Goal: Information Seeking & Learning: Find specific fact

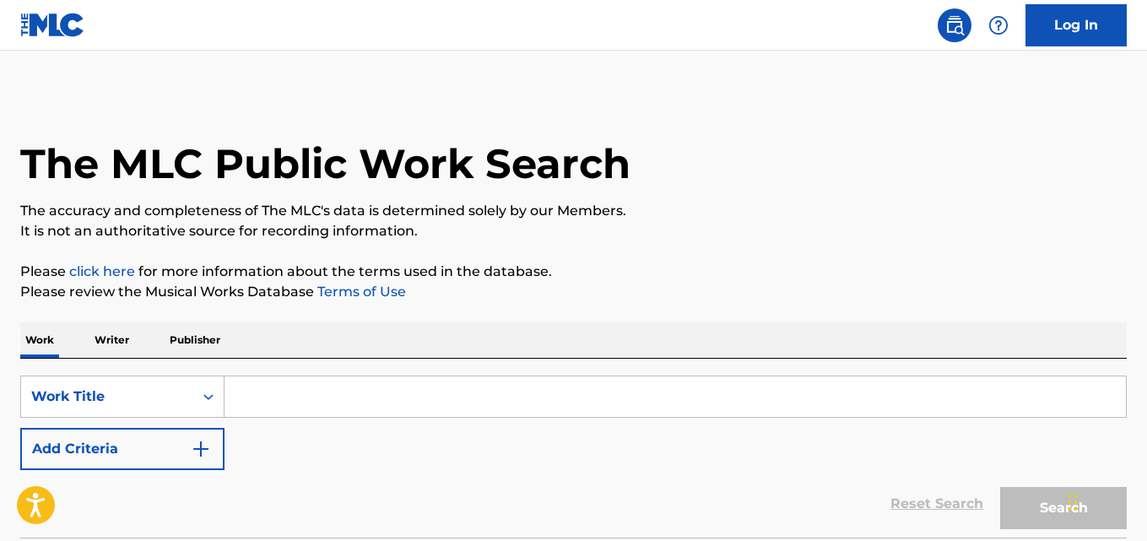
click at [377, 380] on input "Search Form" at bounding box center [676, 397] width 902 height 41
paste input "All Good"
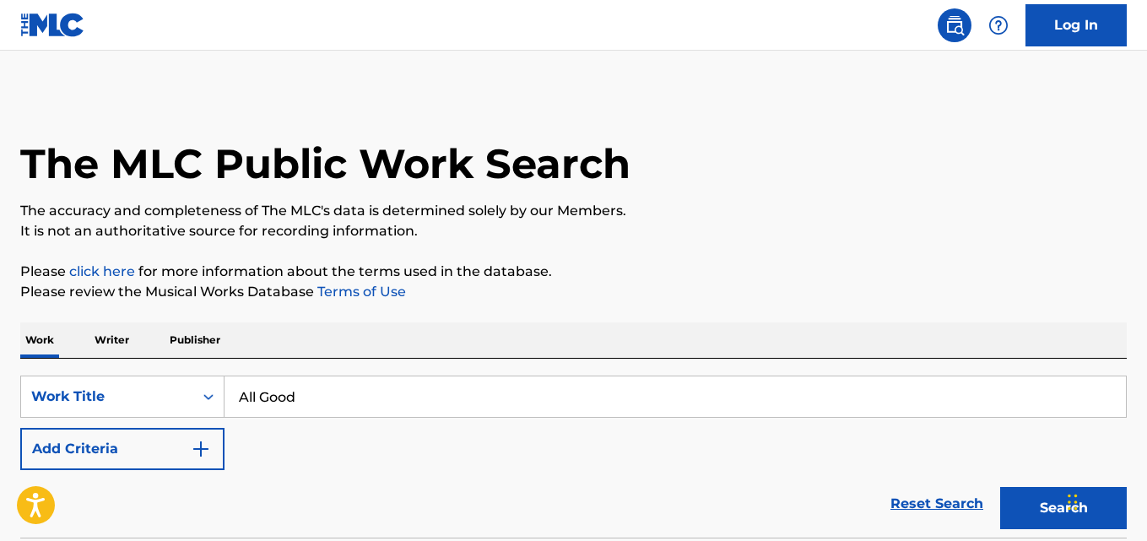
type input "All Good"
click at [427, 303] on div "The MLC Public Work Search The accuracy and completeness of The MLC's data is d…" at bounding box center [573, 342] width 1147 height 498
click at [191, 469] on button "Add Criteria" at bounding box center [122, 449] width 204 height 42
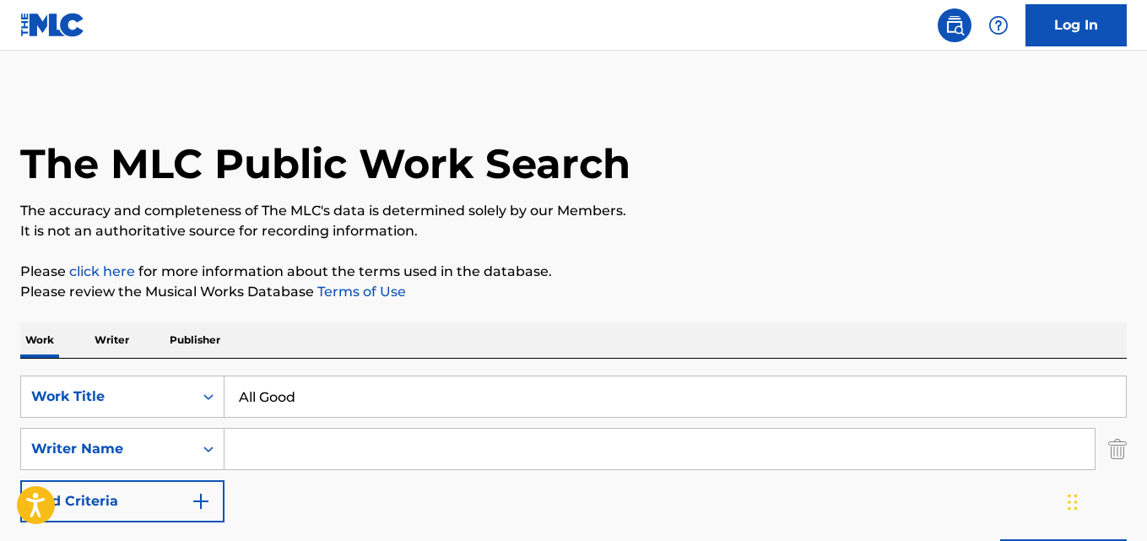
click at [317, 451] on input "Search Form" at bounding box center [660, 449] width 871 height 41
paste input "[PERSON_NAME]"
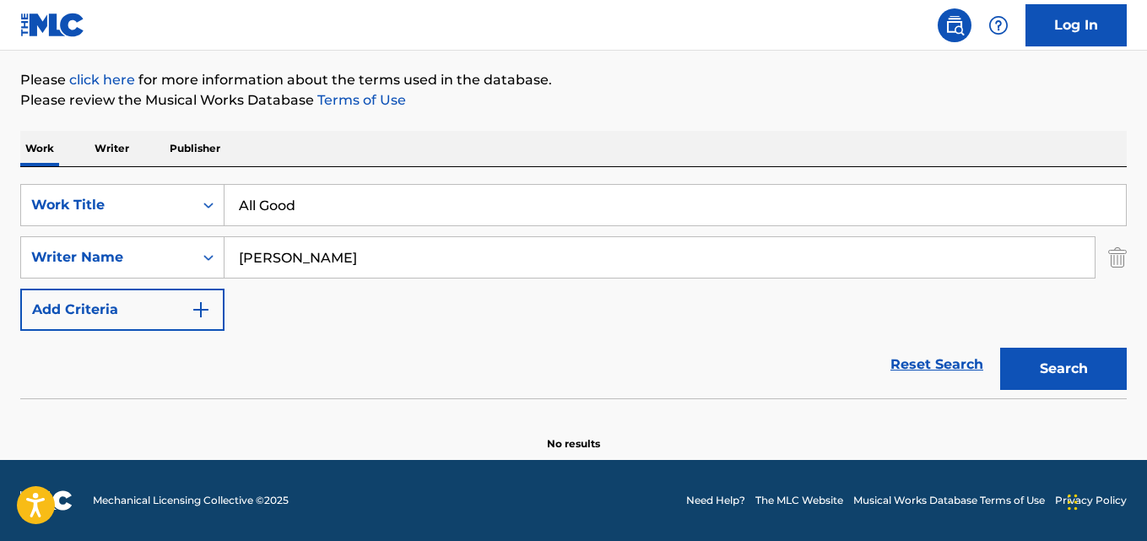
click at [317, 355] on div "Reset Search Search" at bounding box center [573, 365] width 1107 height 68
drag, startPoint x: 199, startPoint y: 264, endPoint x: 145, endPoint y: 265, distance: 54.0
click at [145, 265] on div "SearchWithCriteriac0ba9fbf-cb9a-4102-8944-e73ff812af96 Writer Name [PERSON_NAME]" at bounding box center [573, 257] width 1107 height 42
paste input "[PERSON_NAME]"
type input "[PERSON_NAME]"
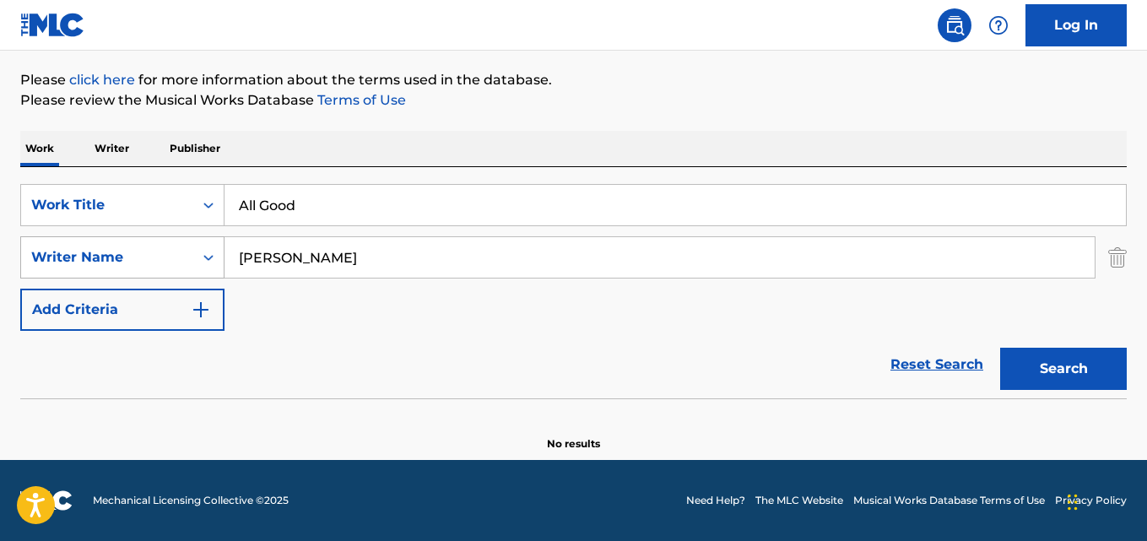
click at [1001, 348] on button "Search" at bounding box center [1064, 369] width 127 height 42
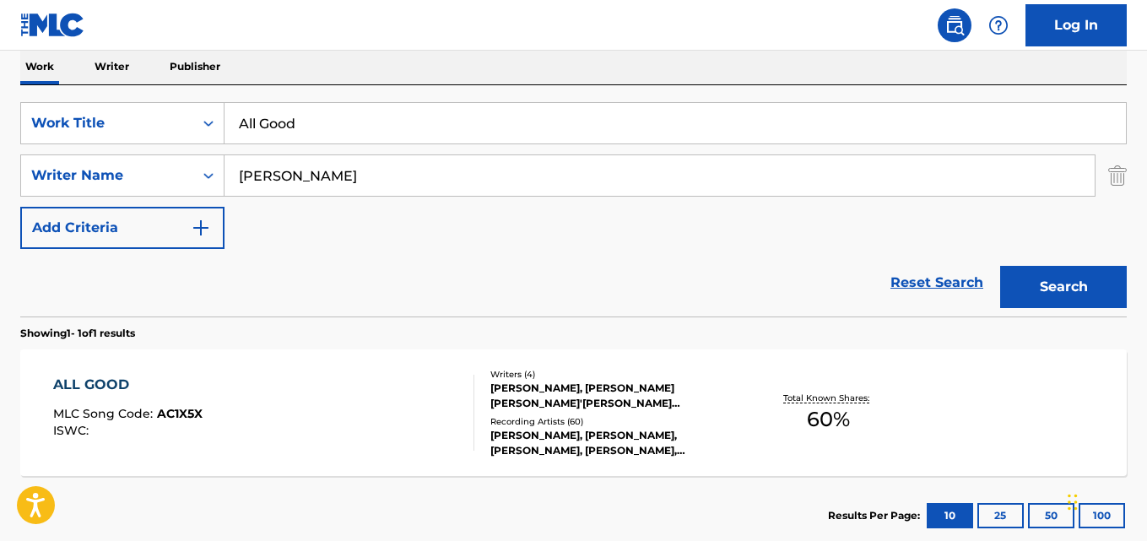
scroll to position [377, 0]
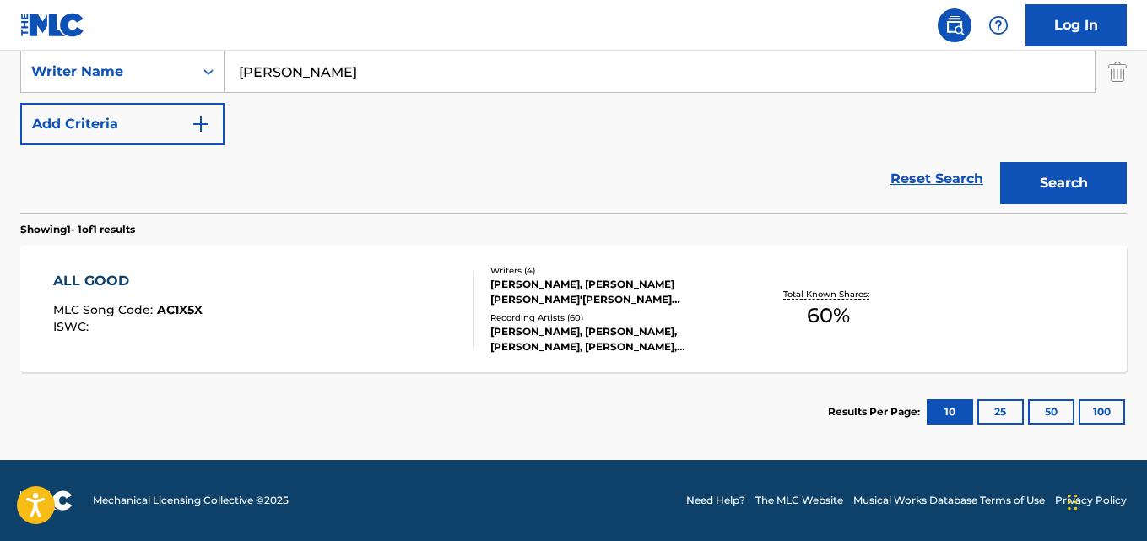
click at [117, 283] on div "ALL GOOD" at bounding box center [127, 281] width 149 height 20
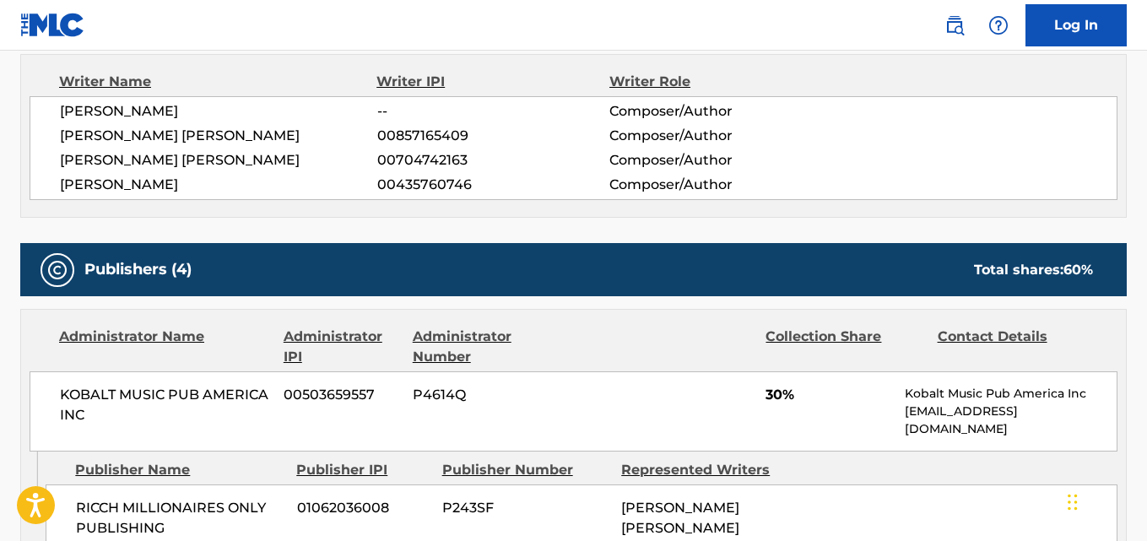
scroll to position [822, 0]
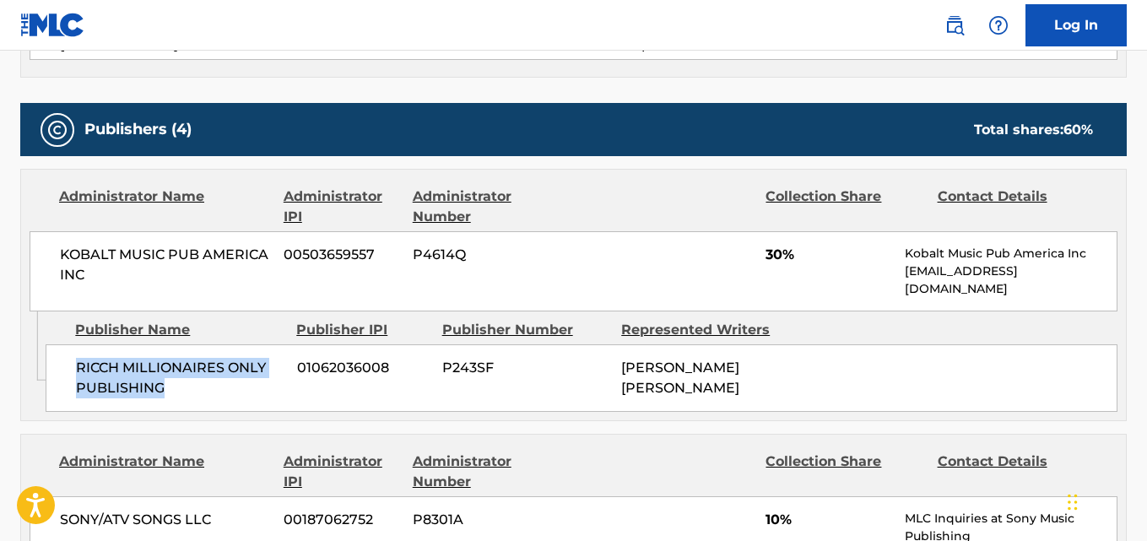
drag, startPoint x: 79, startPoint y: 362, endPoint x: 245, endPoint y: 385, distance: 167.9
click at [245, 385] on span "RICCH MILLIONAIRES ONLY PUBLISHING" at bounding box center [180, 378] width 209 height 41
copy span "RICCH MILLIONAIRES ONLY PUBLISHING"
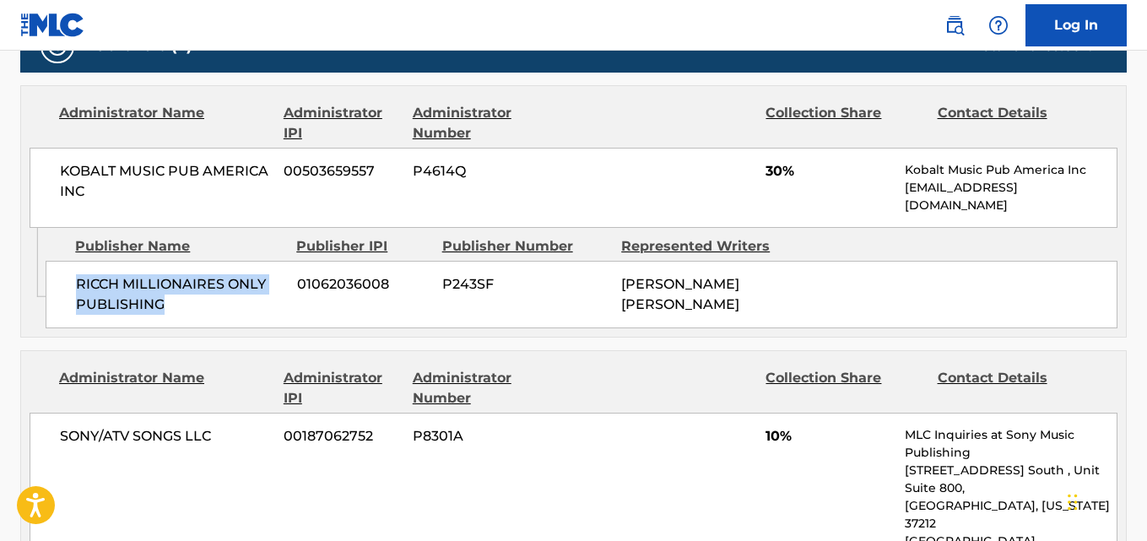
scroll to position [1104, 0]
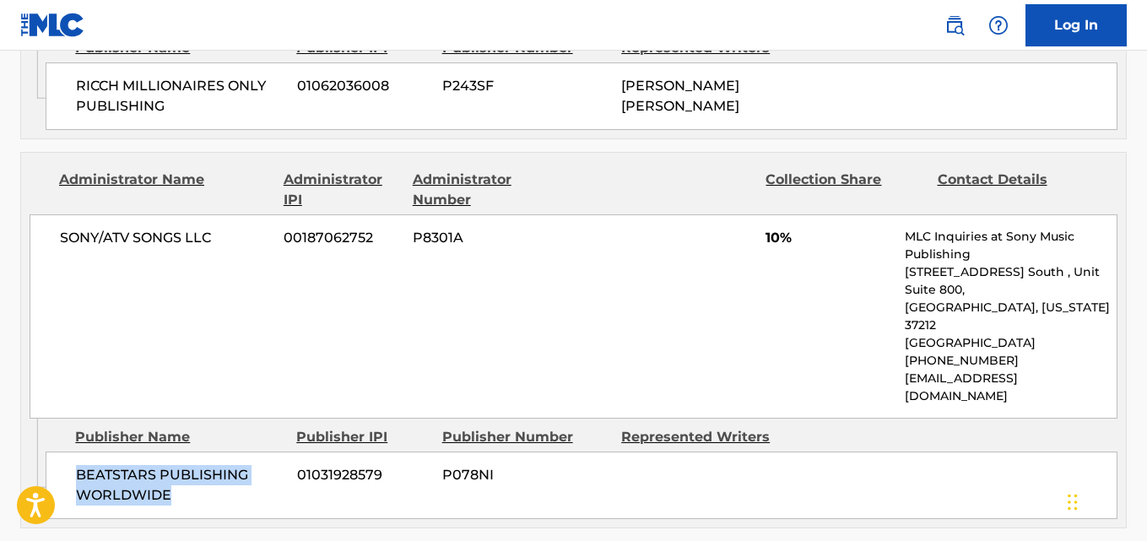
drag, startPoint x: 160, startPoint y: 448, endPoint x: 197, endPoint y: 453, distance: 37.4
click at [197, 453] on div "BEATSTARS PUBLISHING WORLDWIDE 01031928579 P078NI" at bounding box center [582, 486] width 1072 height 68
copy span "BEATSTARS PUBLISHING WORLDWIDE"
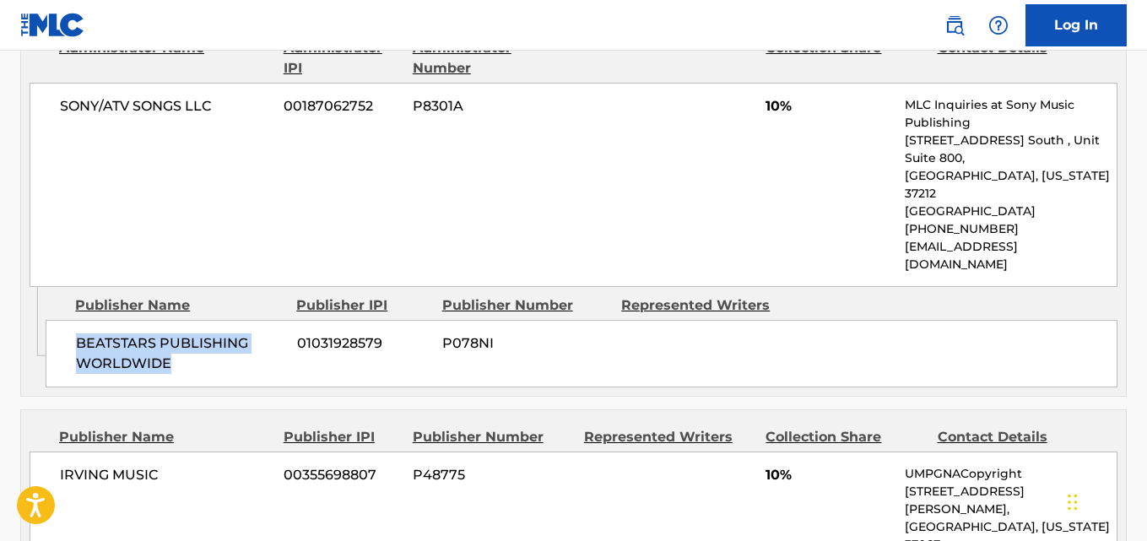
scroll to position [1245, 0]
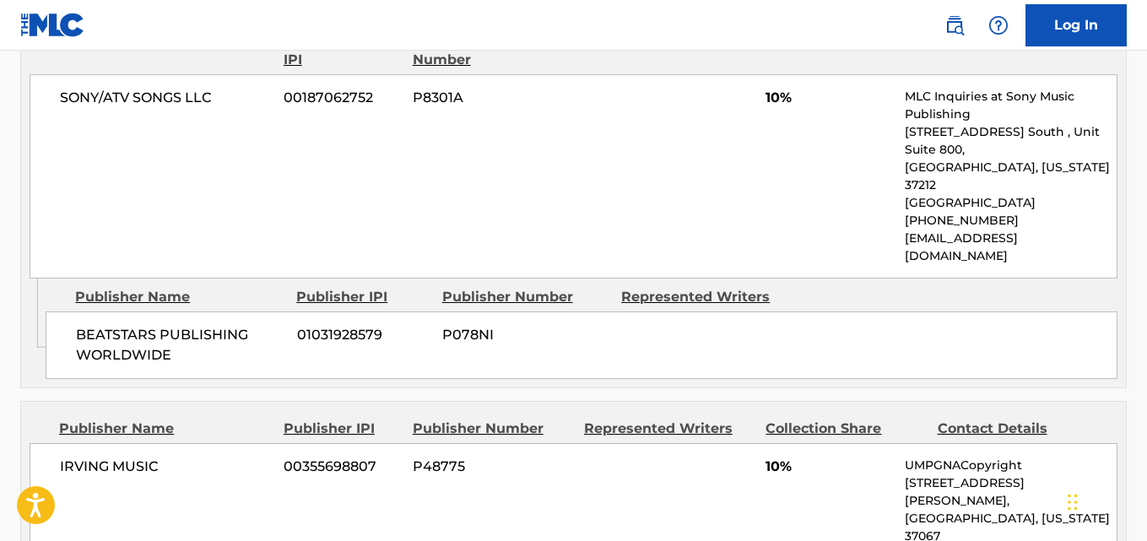
click at [772, 105] on span "10%" at bounding box center [829, 98] width 127 height 20
copy span "10"
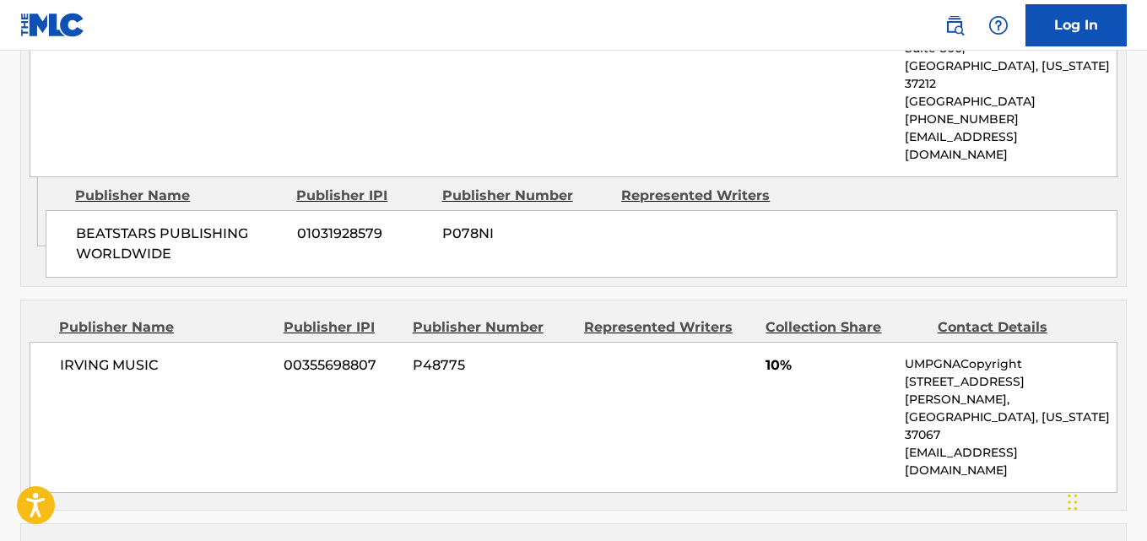
scroll to position [1386, 0]
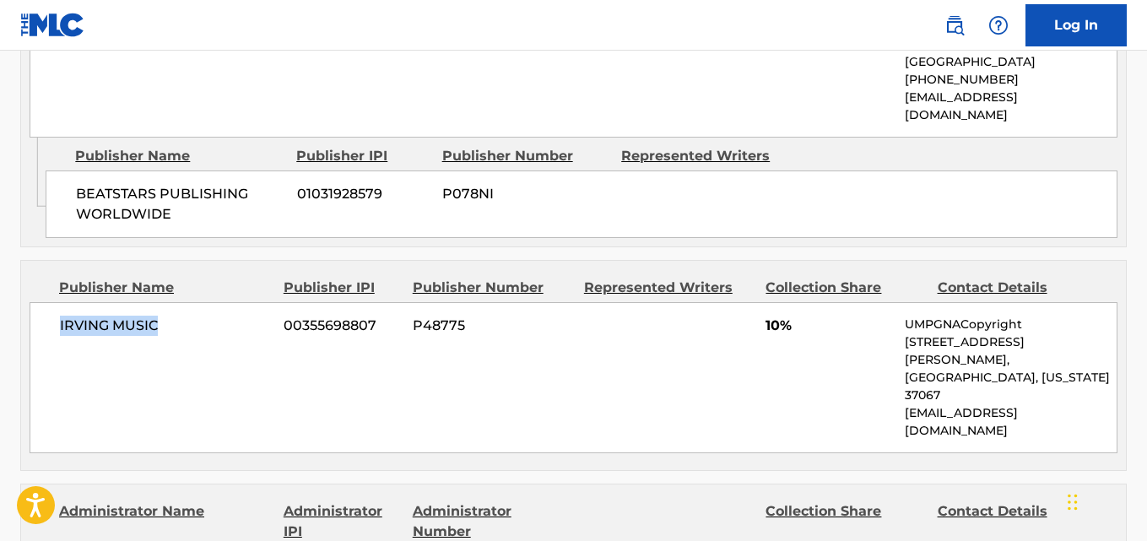
drag, startPoint x: 56, startPoint y: 298, endPoint x: 176, endPoint y: 296, distance: 119.9
click at [176, 302] on div "IRVING MUSIC 00355698807 P48775 10% UMPGNACopyright [STREET_ADDRESS][PERSON_NAM…" at bounding box center [574, 377] width 1088 height 151
copy span "IRVING MUSIC"
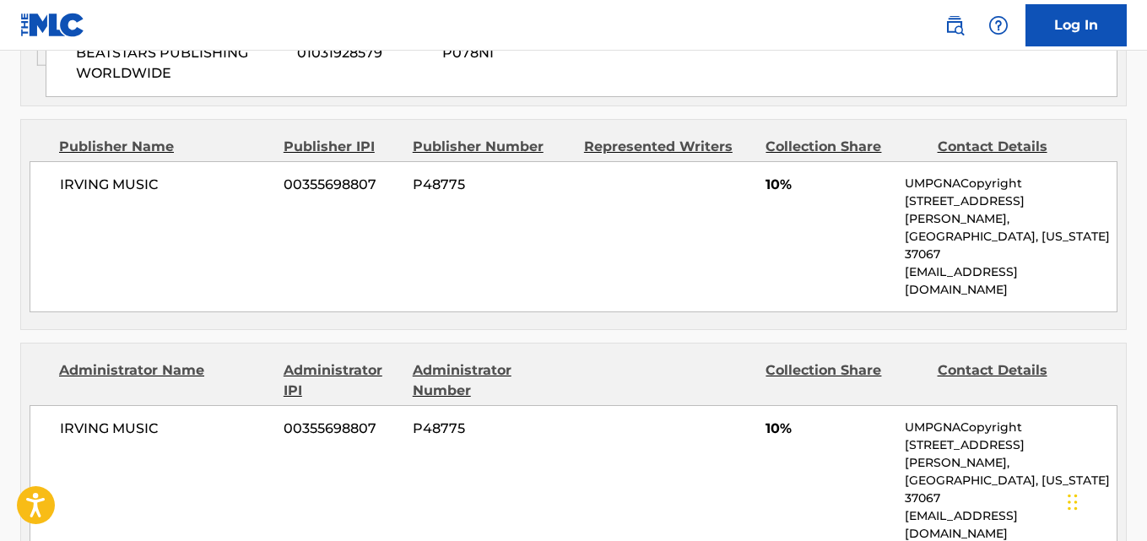
drag, startPoint x: 69, startPoint y: 476, endPoint x: 288, endPoint y: 478, distance: 218.7
copy span "NAYVADIUS MAXIMUS MUSIC"
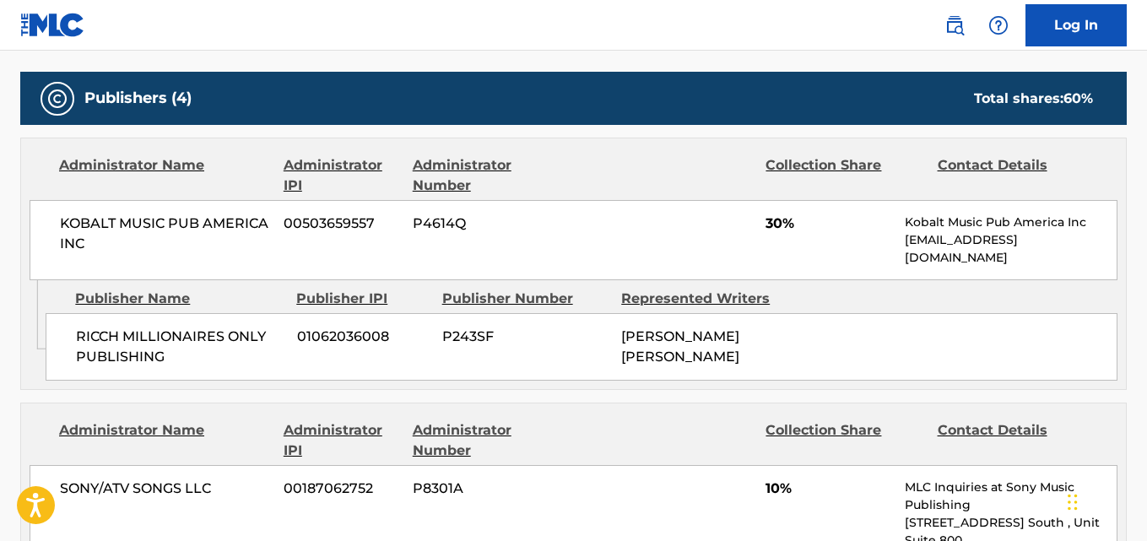
scroll to position [682, 0]
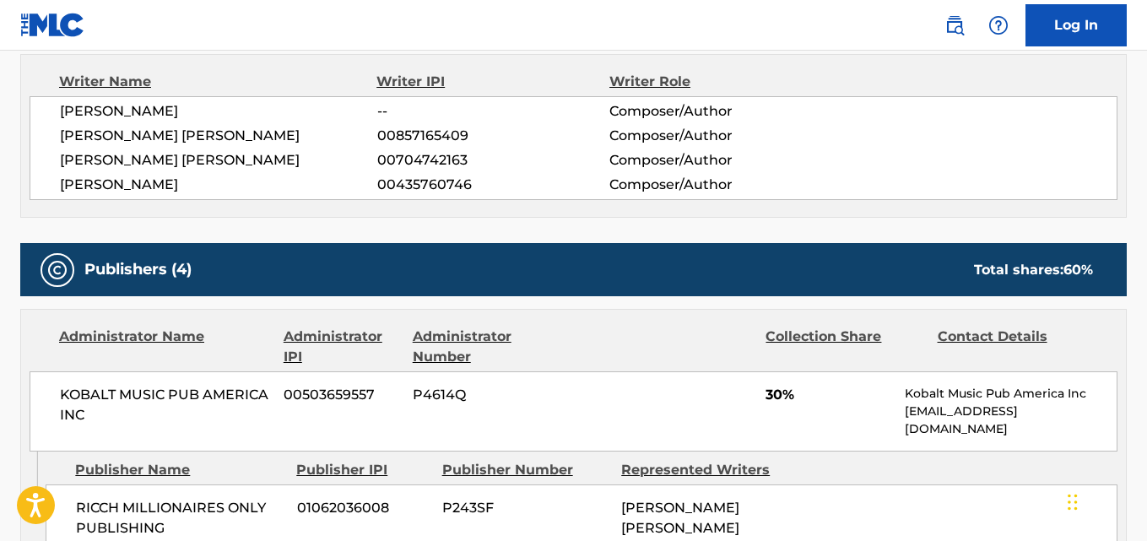
click at [594, 266] on div "Publishers (4) Total shares: 60 %" at bounding box center [573, 269] width 1107 height 53
click at [553, 260] on div "Publishers (4) Total shares: 60 %" at bounding box center [573, 269] width 1107 height 53
click at [510, 268] on div "Publishers (4) Total shares: 60 %" at bounding box center [573, 269] width 1107 height 53
click at [460, 259] on div "Publishers (4) Total shares: 60 %" at bounding box center [573, 269] width 1107 height 53
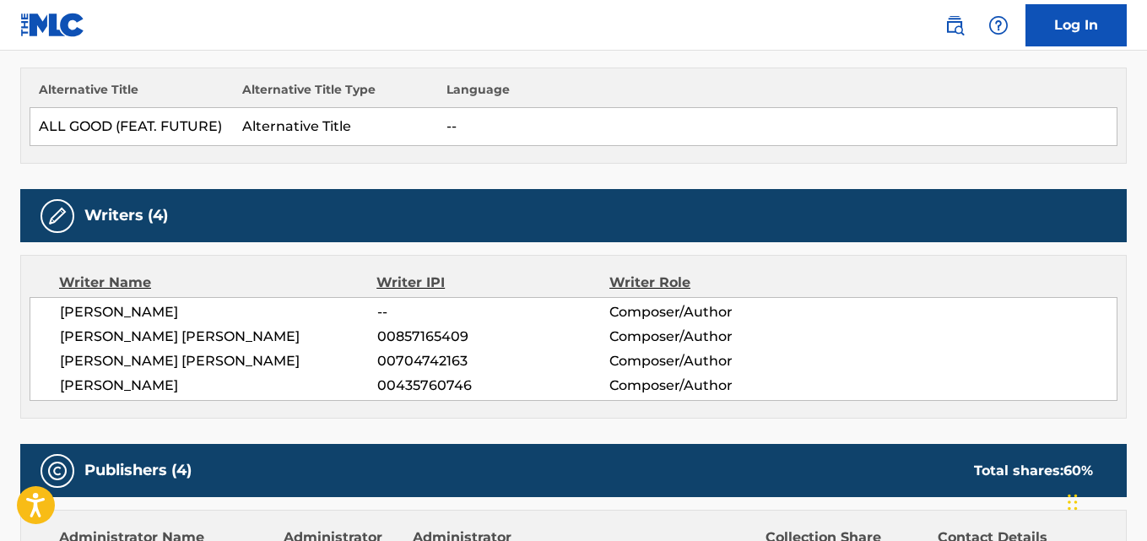
scroll to position [0, 0]
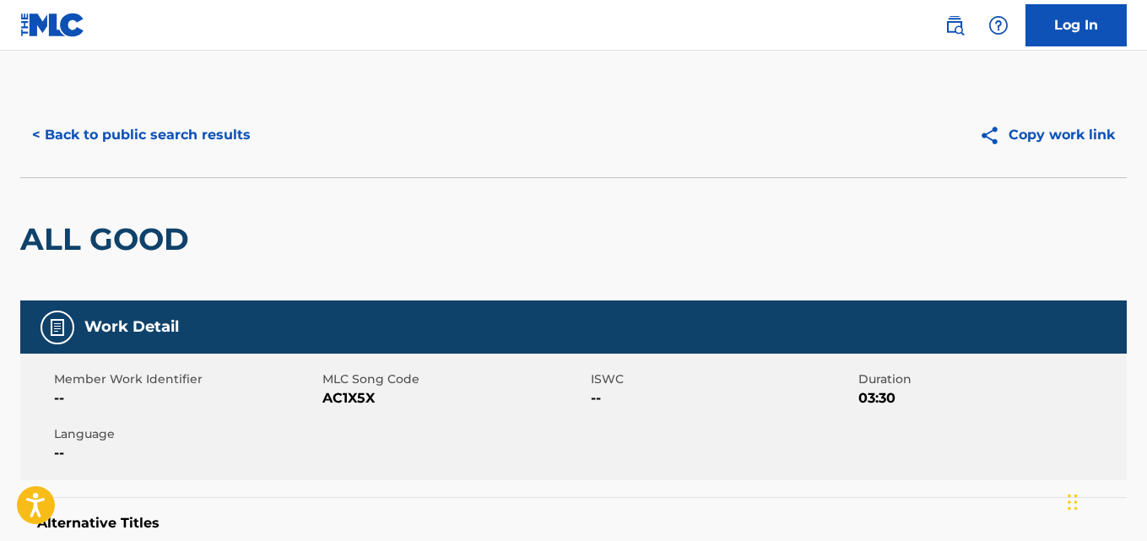
click at [245, 164] on div "< Back to public search results Copy work link" at bounding box center [573, 135] width 1107 height 84
click at [232, 148] on button "< Back to public search results" at bounding box center [141, 135] width 242 height 42
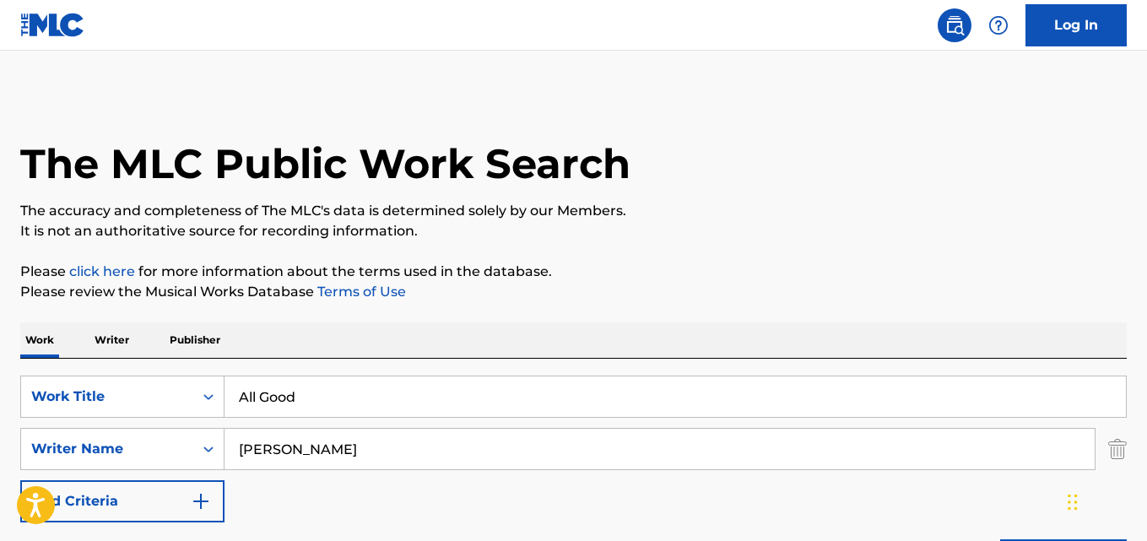
scroll to position [281, 0]
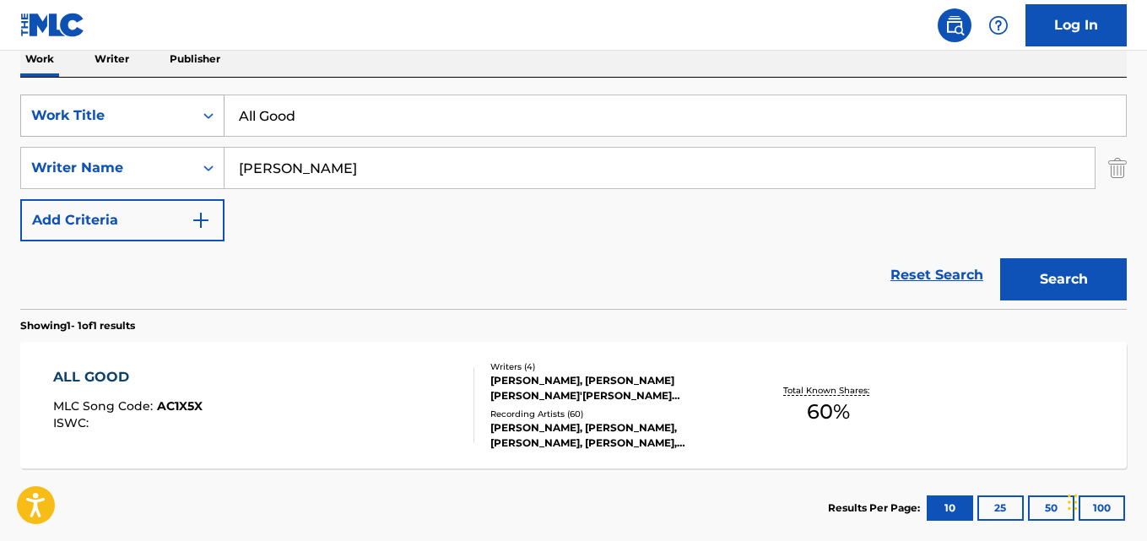
drag, startPoint x: 388, startPoint y: 111, endPoint x: 155, endPoint y: 111, distance: 233.0
click at [155, 111] on div "SearchWithCriteria667ddde7-831b-41e9-85ba-af2766b7c45c Work Title All Good" at bounding box center [573, 116] width 1107 height 42
paste input "rea Codes"
type input "Area Codes"
click at [1001, 258] on button "Search" at bounding box center [1064, 279] width 127 height 42
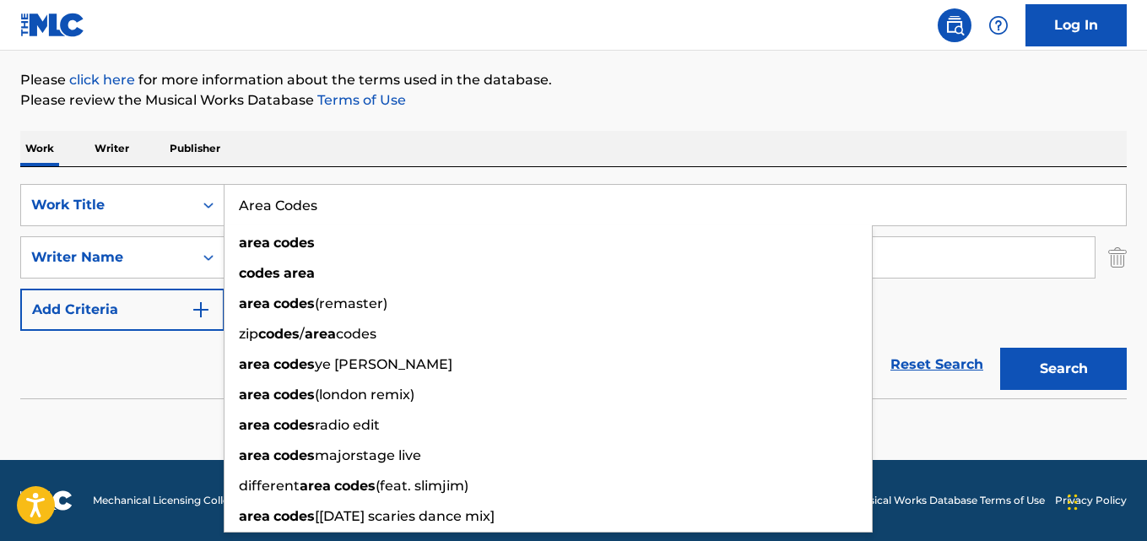
scroll to position [192, 0]
click at [446, 148] on div "Work Writer Publisher" at bounding box center [573, 148] width 1107 height 35
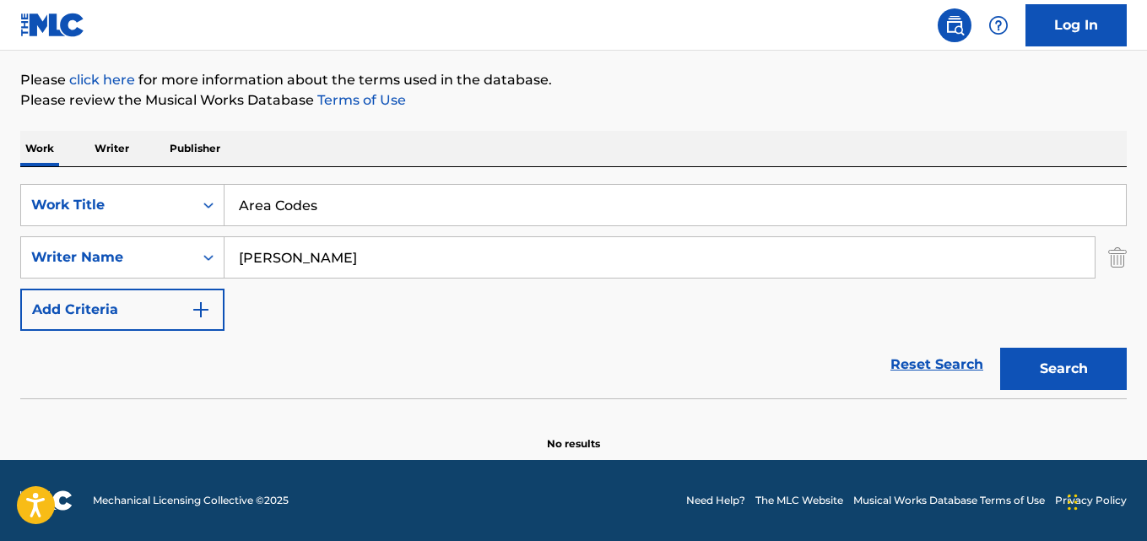
drag, startPoint x: 386, startPoint y: 256, endPoint x: 231, endPoint y: 257, distance: 154.5
click at [231, 257] on input "[PERSON_NAME]" at bounding box center [660, 257] width 871 height 41
paste input "[PERSON_NAME]"
click at [286, 263] on input "[PERSON_NAME]" at bounding box center [660, 257] width 871 height 41
type input "[PERSON_NAME] [PERSON_NAME]"
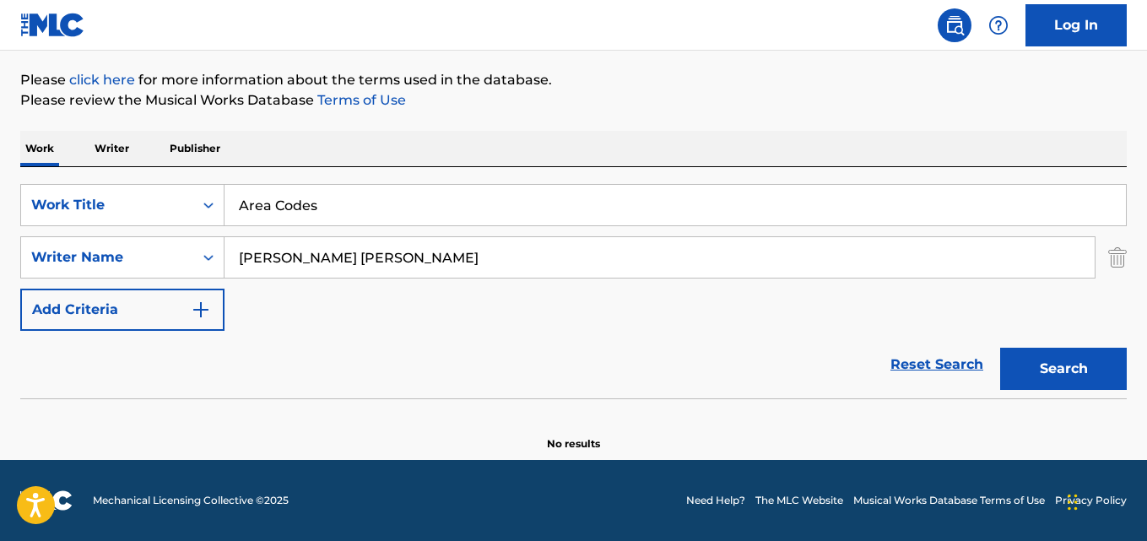
click at [1001, 348] on button "Search" at bounding box center [1064, 369] width 127 height 42
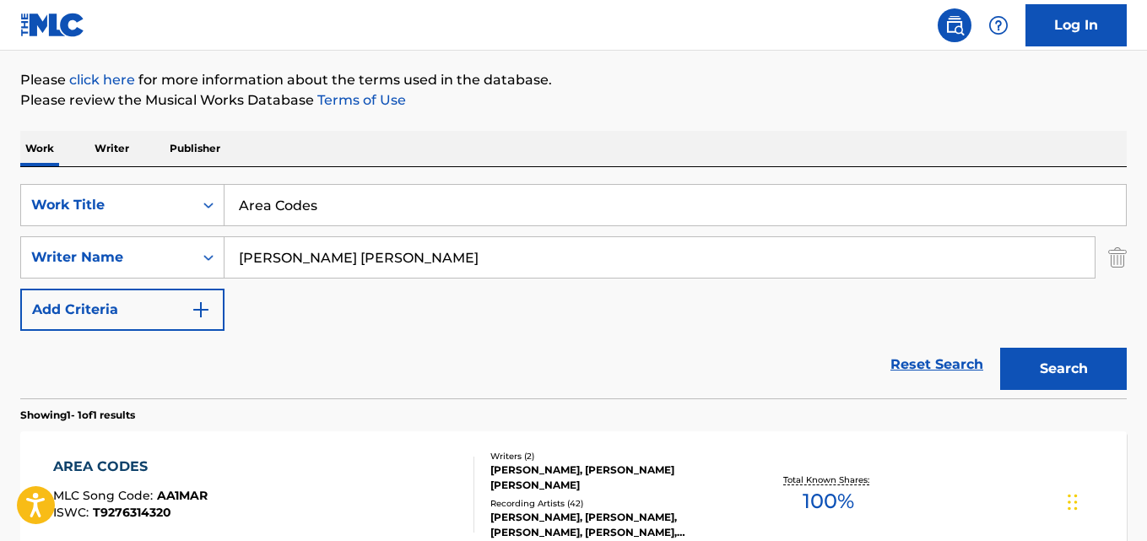
click at [430, 166] on div "Work Writer Publisher" at bounding box center [573, 149] width 1107 height 36
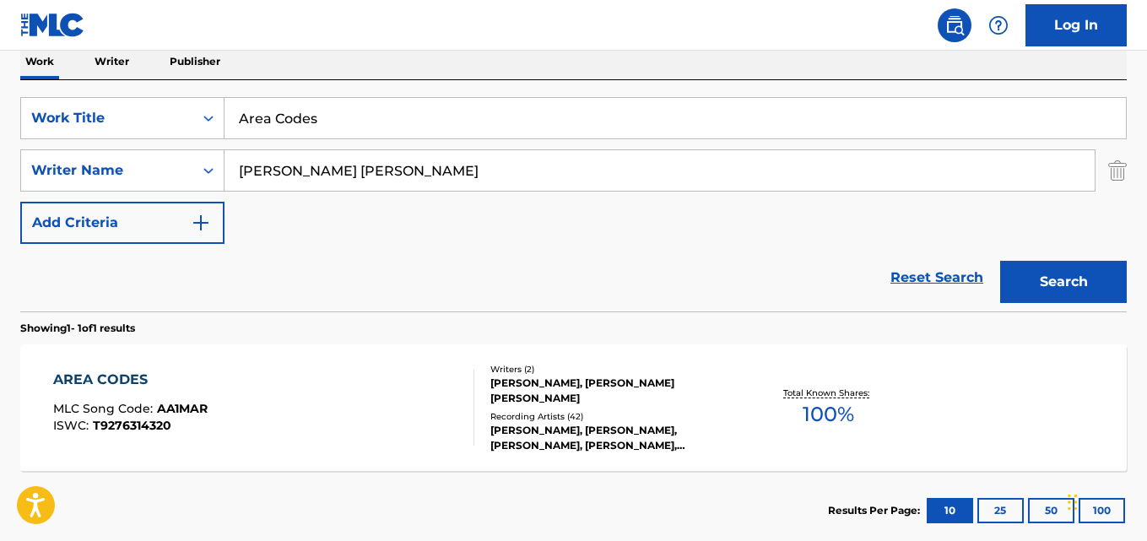
scroll to position [333, 0]
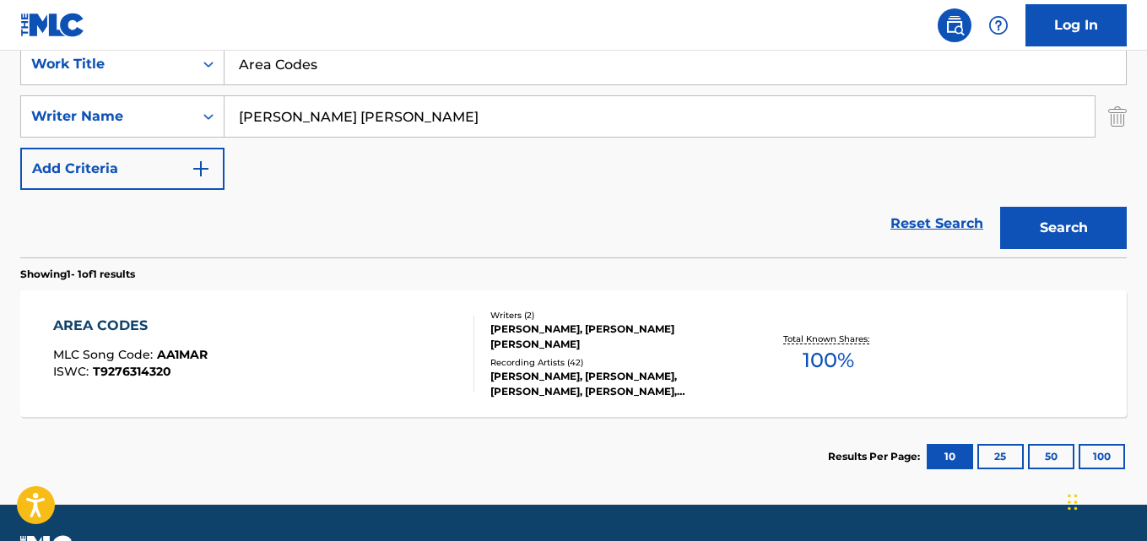
click at [125, 328] on div "AREA CODES" at bounding box center [130, 326] width 155 height 20
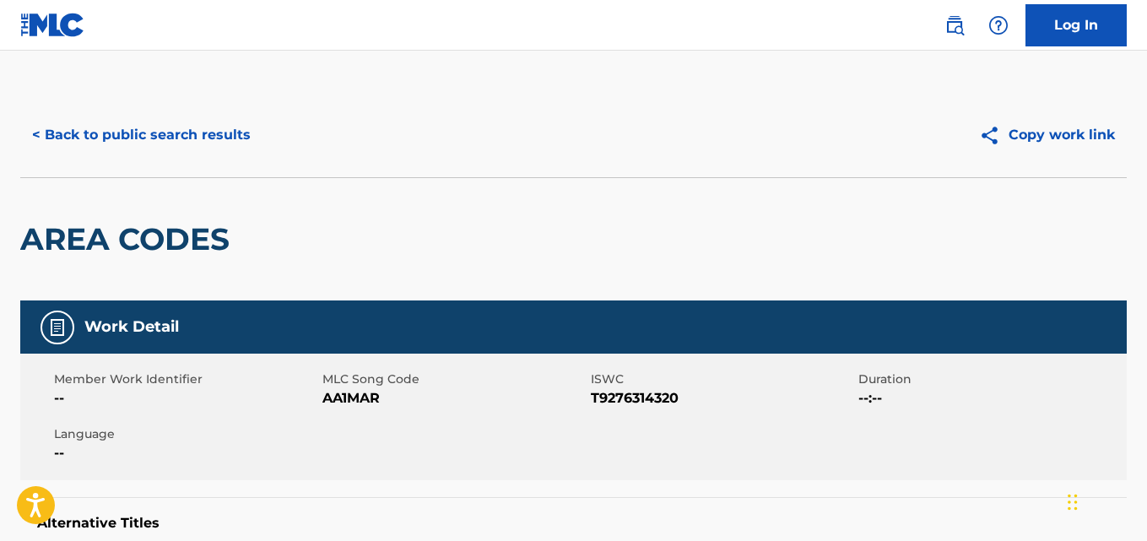
click at [232, 285] on div "AREA CODES" at bounding box center [129, 239] width 218 height 122
click at [399, 164] on div "< Back to public search results Copy work link" at bounding box center [573, 135] width 1107 height 84
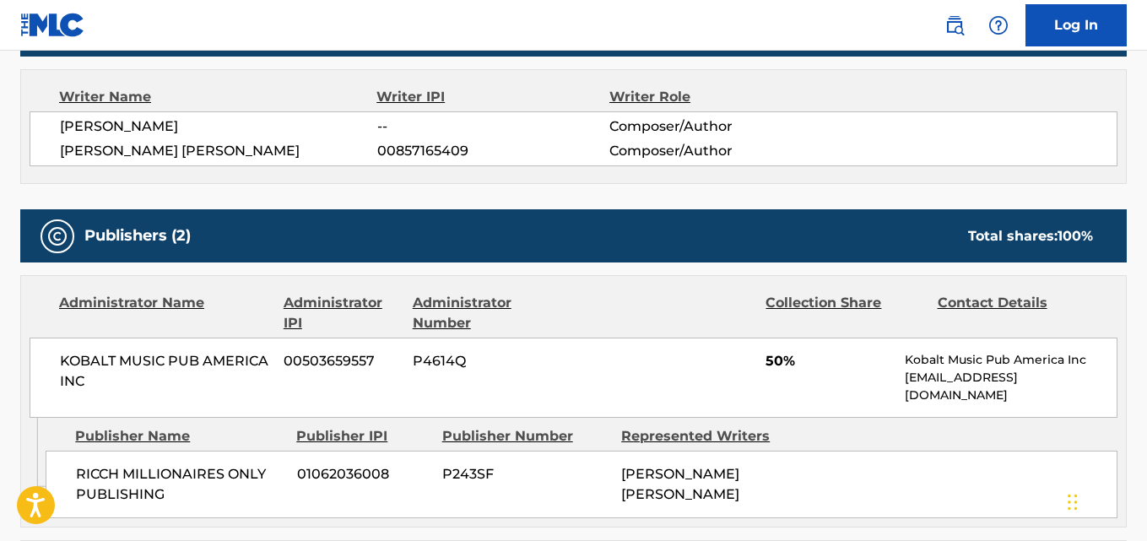
scroll to position [728, 0]
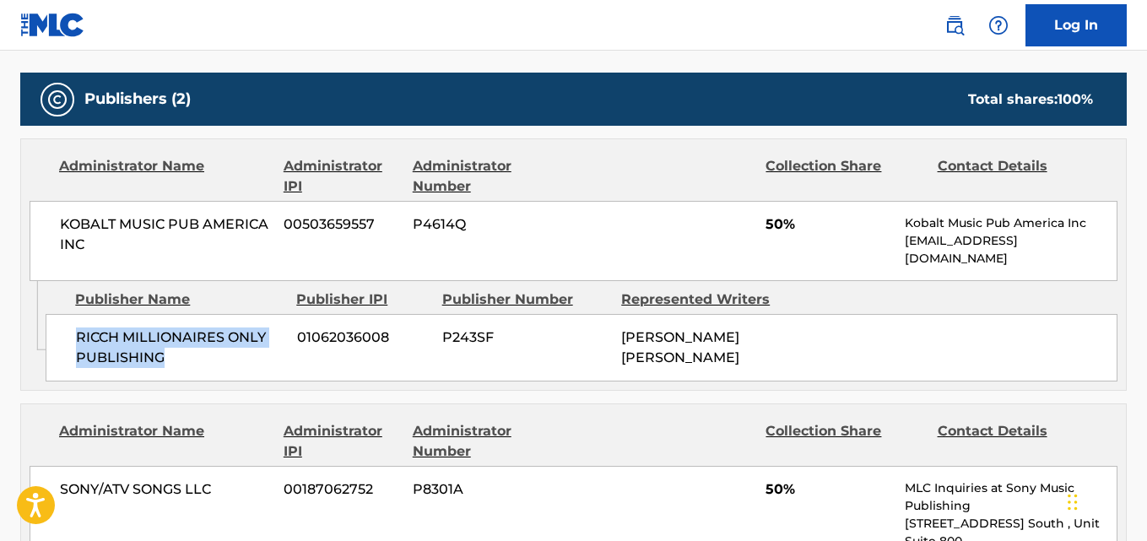
drag, startPoint x: 79, startPoint y: 339, endPoint x: 212, endPoint y: 361, distance: 135.2
click at [212, 361] on span "RICCH MILLIONAIRES ONLY PUBLISHING" at bounding box center [180, 348] width 209 height 41
copy span "RICCH MILLIONAIRES ONLY PUBLISHING"
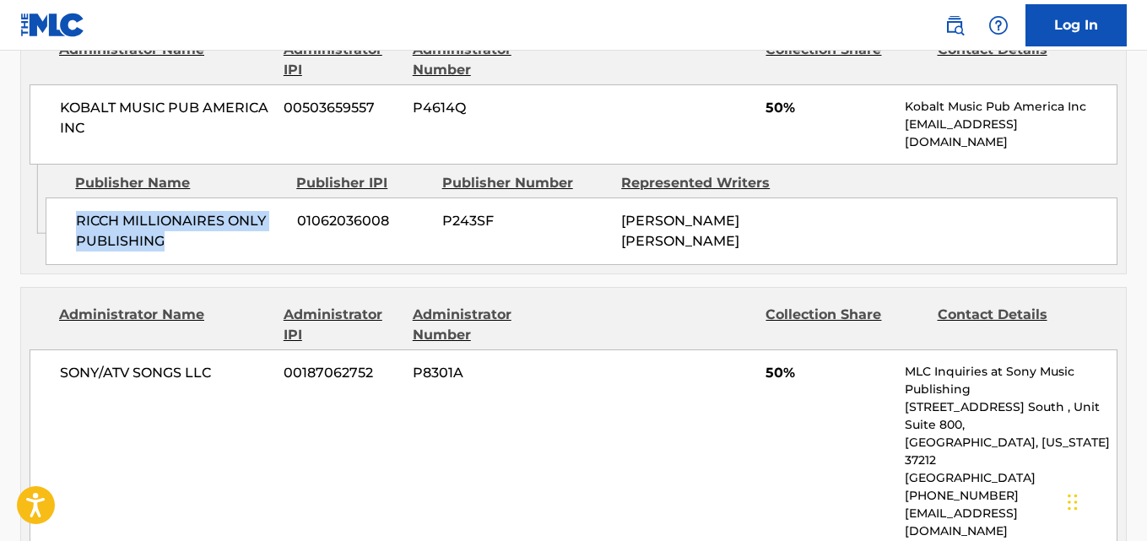
scroll to position [1010, 0]
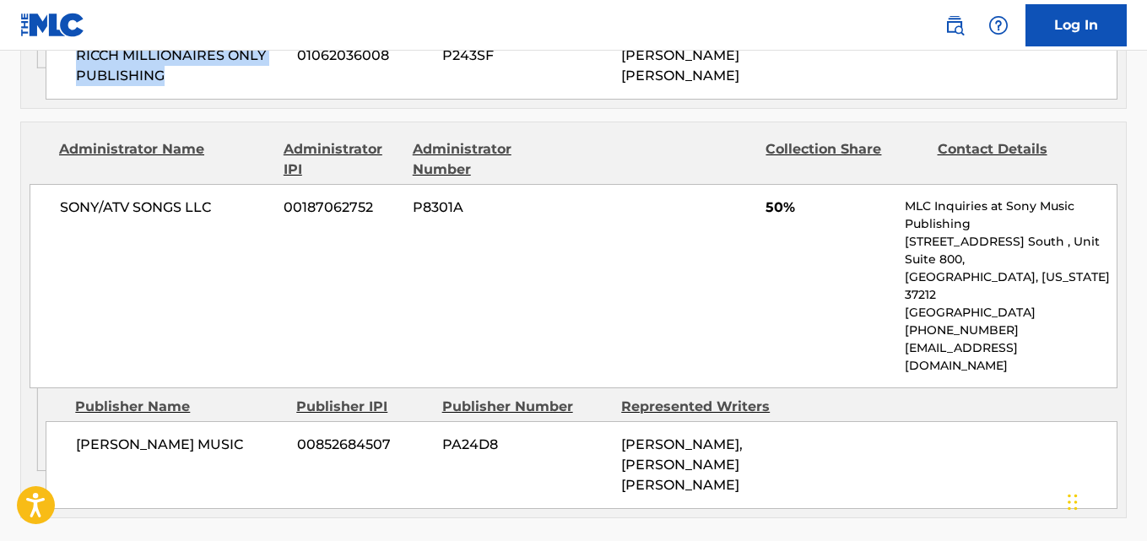
drag, startPoint x: 79, startPoint y: 410, endPoint x: 164, endPoint y: 445, distance: 92.4
click at [164, 445] on div "[PERSON_NAME] MUSIC 00852684507 PA24D8 [PERSON_NAME], [PERSON_NAME] [PERSON_NAM…" at bounding box center [582, 465] width 1072 height 88
copy span "[PERSON_NAME] MUSIC"
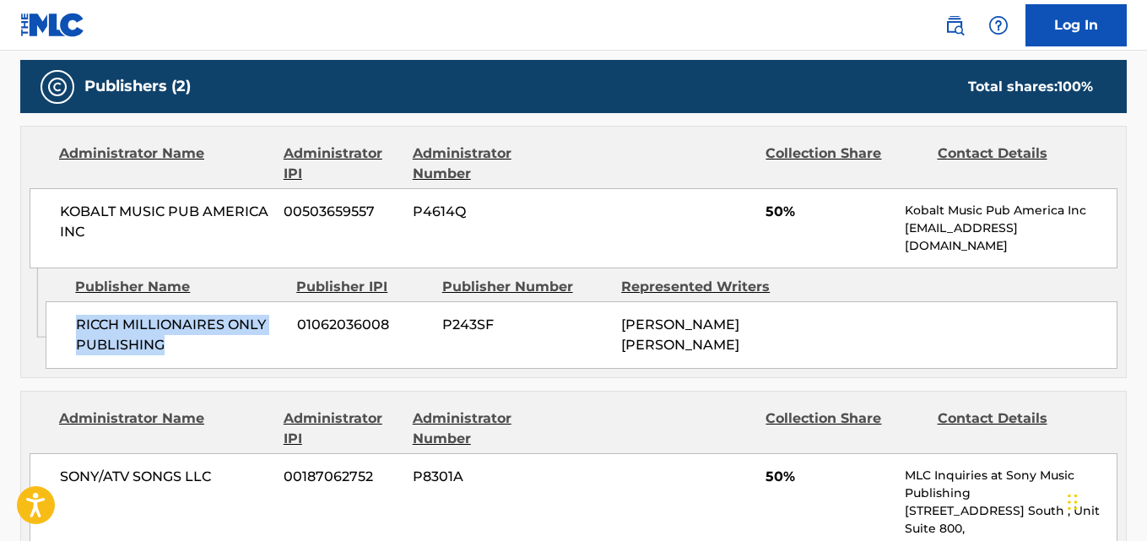
scroll to position [728, 0]
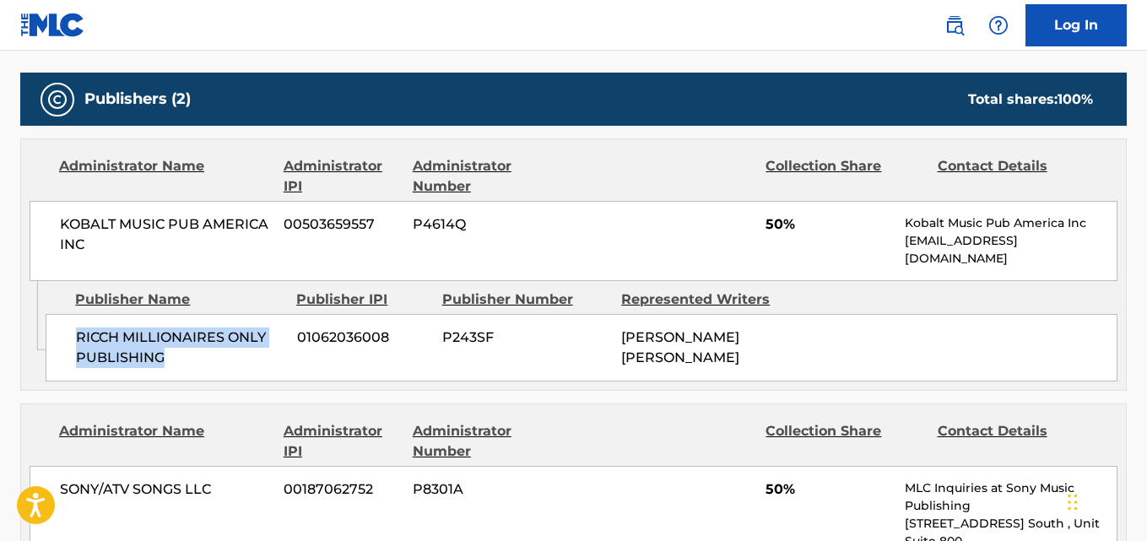
drag, startPoint x: 78, startPoint y: 334, endPoint x: 200, endPoint y: 354, distance: 124.1
click at [200, 354] on span "RICCH MILLIONAIRES ONLY PUBLISHING" at bounding box center [180, 348] width 209 height 41
copy span "RICCH MILLIONAIRES ONLY PUBLISHING"
click at [345, 107] on div "Publishers (2) Total shares: 100 %" at bounding box center [573, 99] width 1107 height 53
click at [768, 220] on span "50%" at bounding box center [829, 224] width 127 height 20
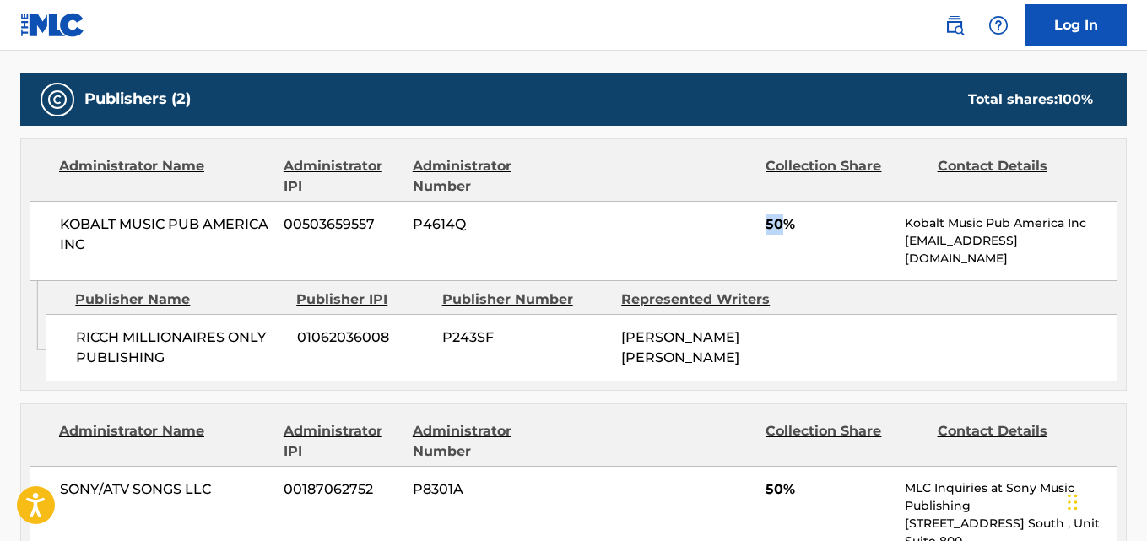
click at [768, 220] on span "50%" at bounding box center [829, 224] width 127 height 20
copy span "50"
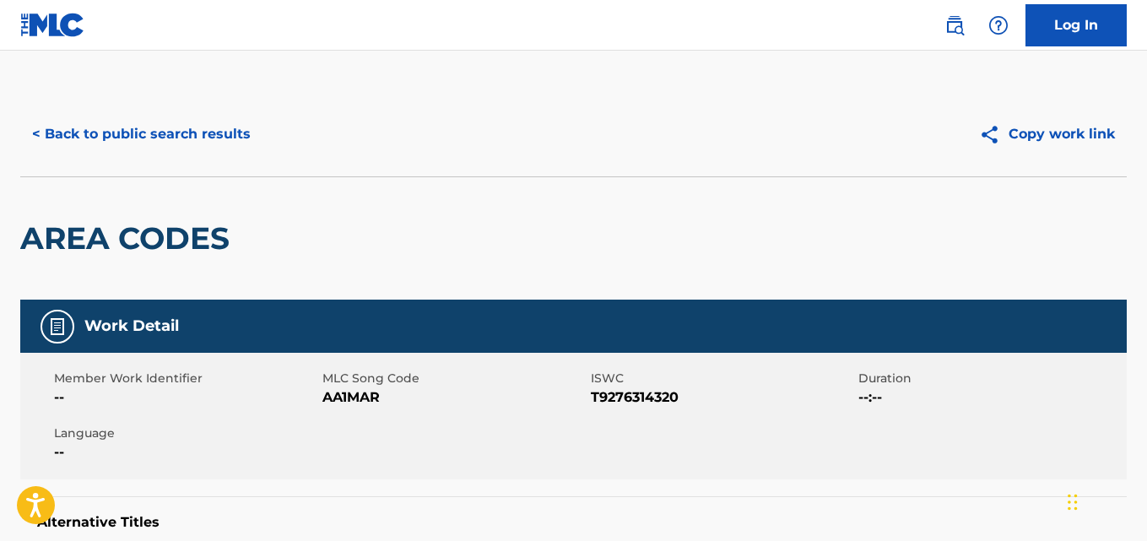
scroll to position [0, 0]
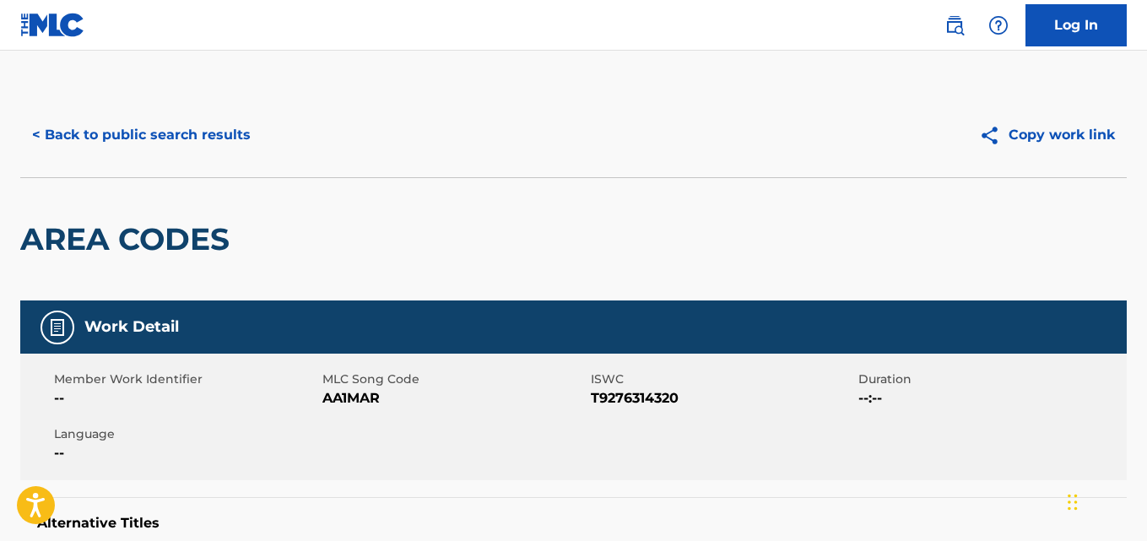
click at [214, 137] on button "< Back to public search results" at bounding box center [141, 135] width 242 height 42
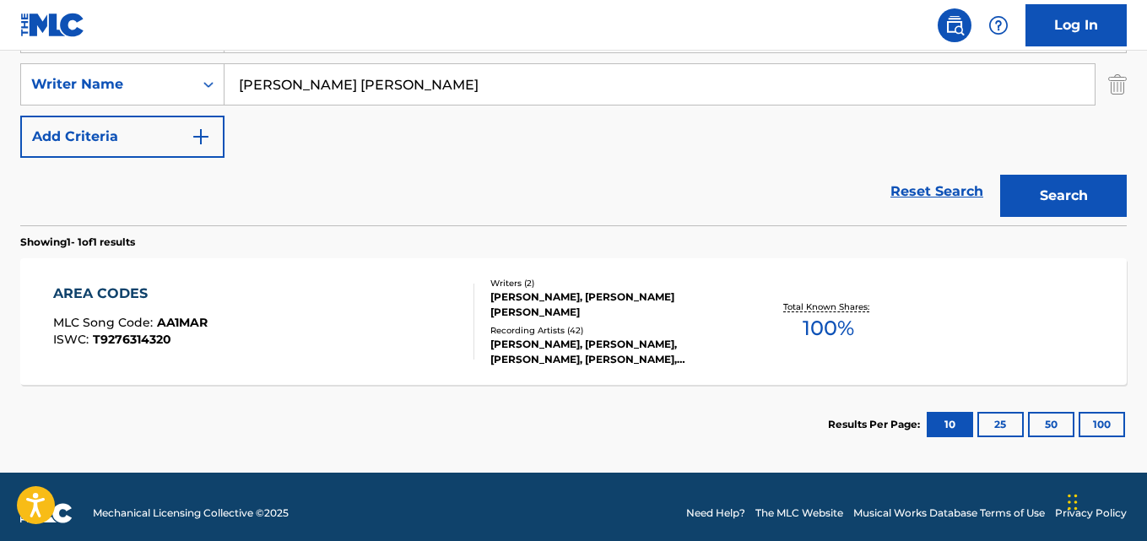
scroll to position [377, 0]
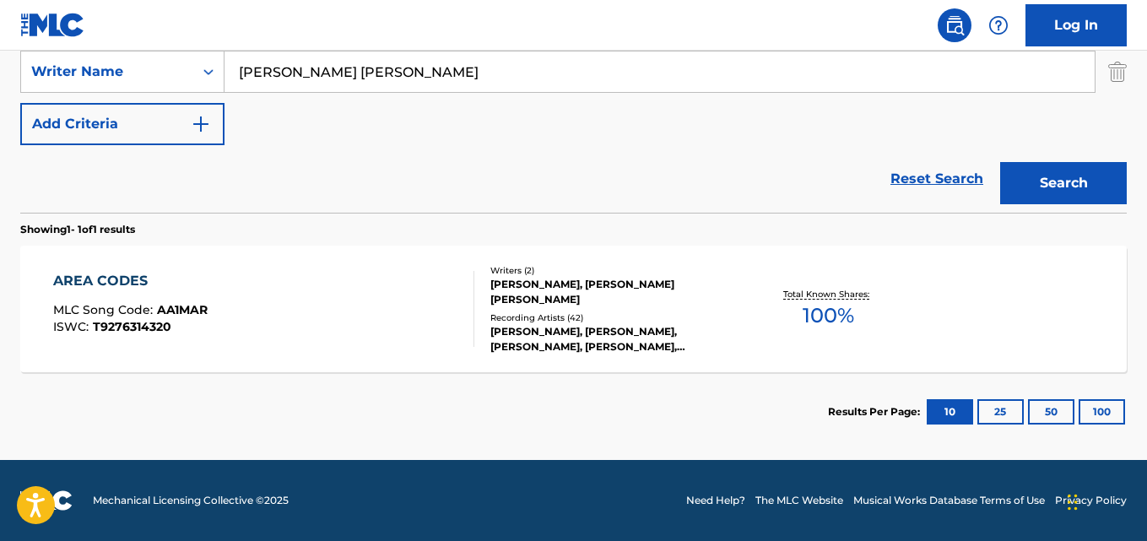
click at [185, 320] on div "MLC Song Code : AA1MAR" at bounding box center [130, 312] width 155 height 17
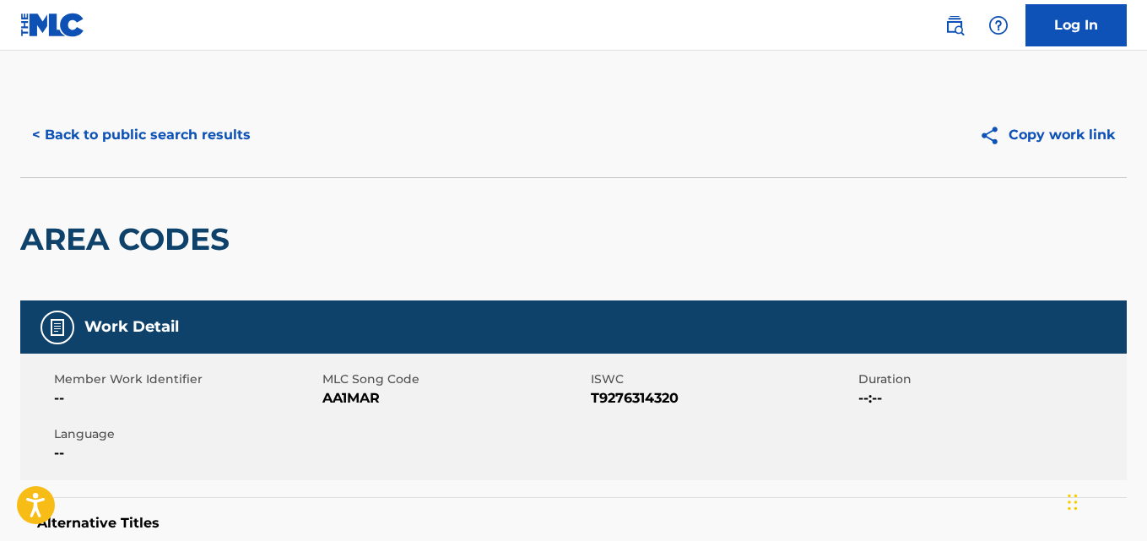
click at [232, 159] on div "< Back to public search results Copy work link" at bounding box center [573, 135] width 1107 height 84
click at [232, 149] on button "< Back to public search results" at bounding box center [141, 135] width 242 height 42
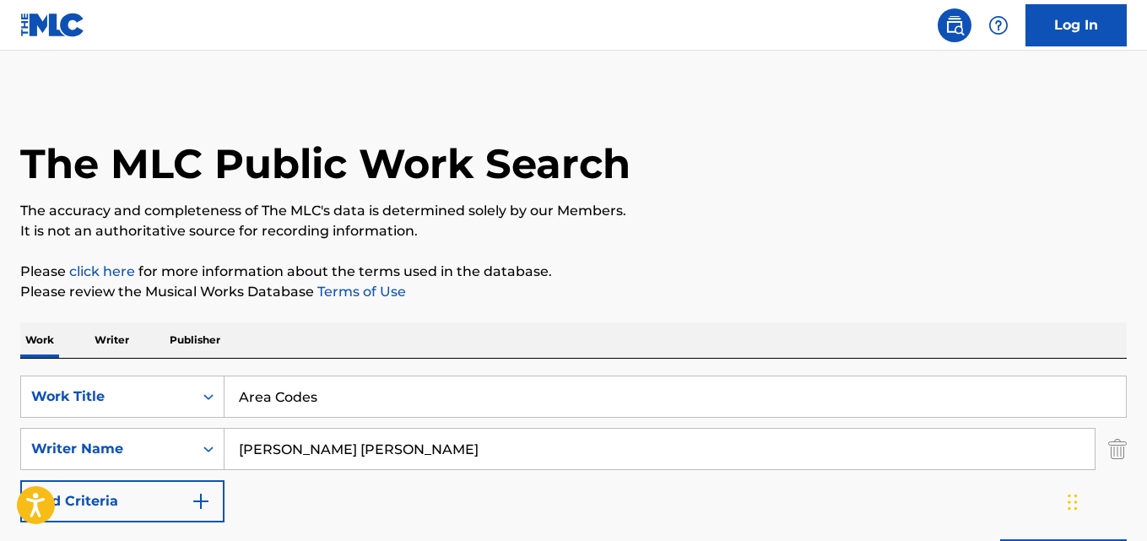
scroll to position [281, 0]
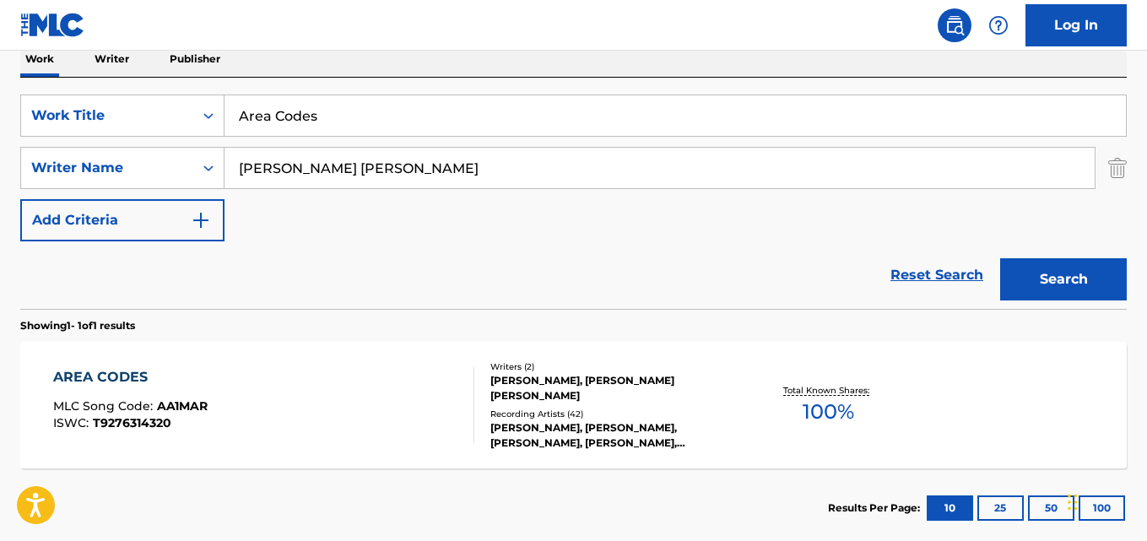
click at [914, 269] on link "Reset Search" at bounding box center [937, 275] width 110 height 37
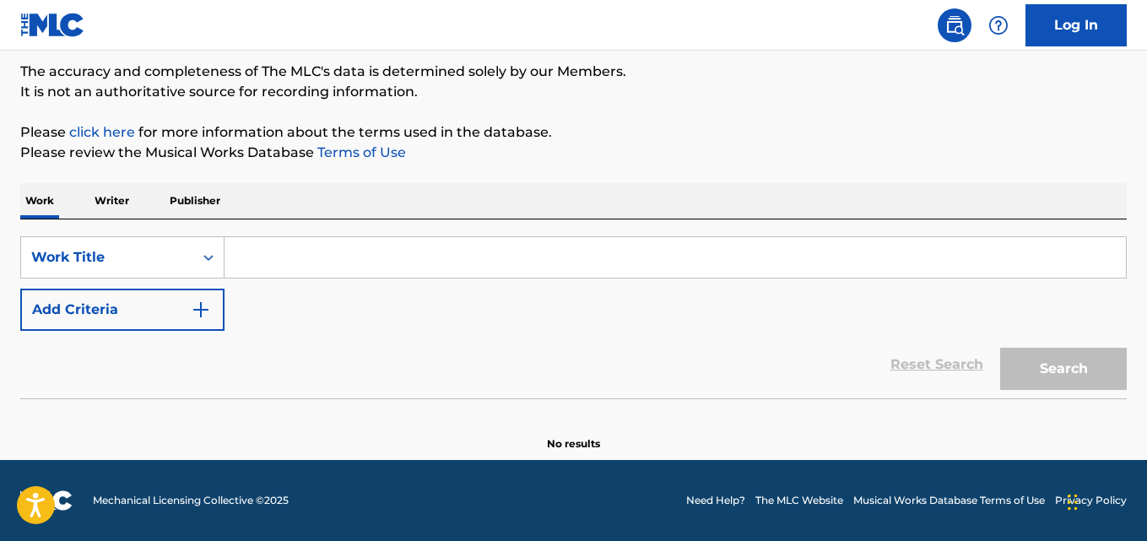
click at [401, 228] on div "SearchWithCriteria667ddde7-831b-41e9-85ba-af2766b7c45c Work Title Add Criteria …" at bounding box center [573, 309] width 1107 height 179
click at [388, 241] on input "Search Form" at bounding box center [676, 257] width 902 height 41
paste input "Blue Cheese"
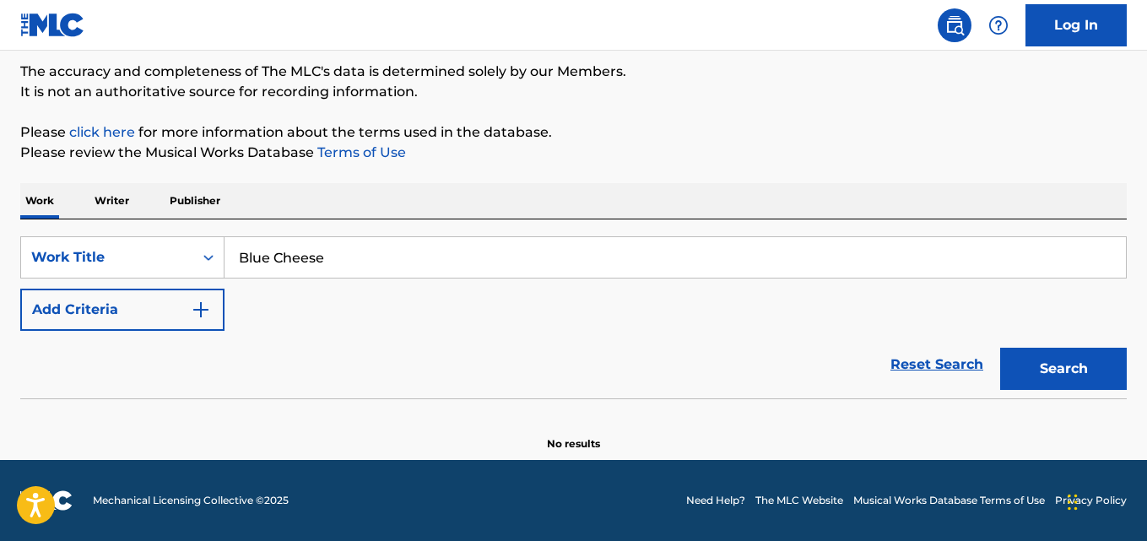
type input "Blue Cheese"
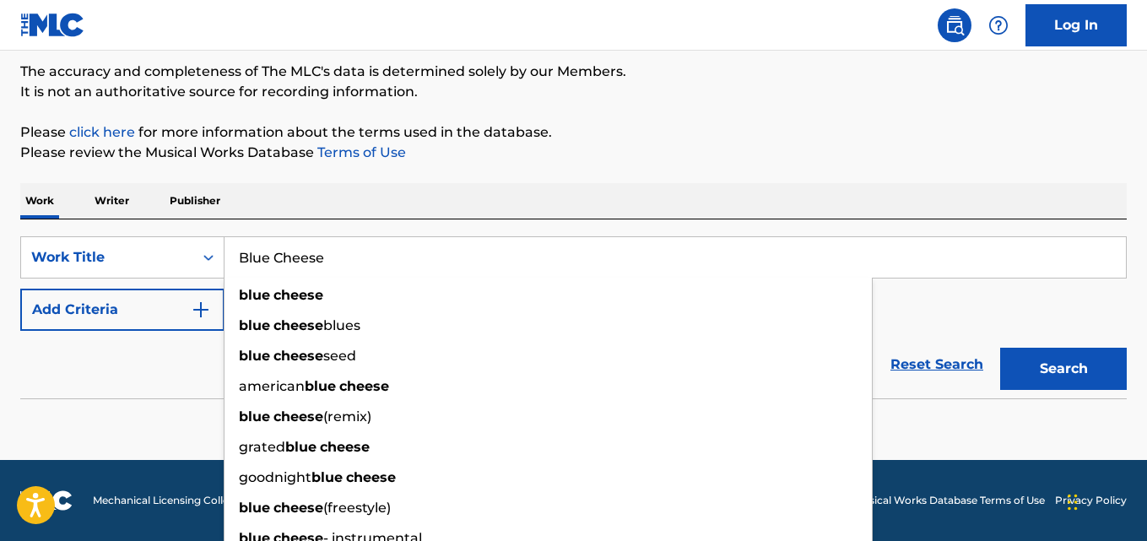
click at [1001, 348] on button "Search" at bounding box center [1064, 369] width 127 height 42
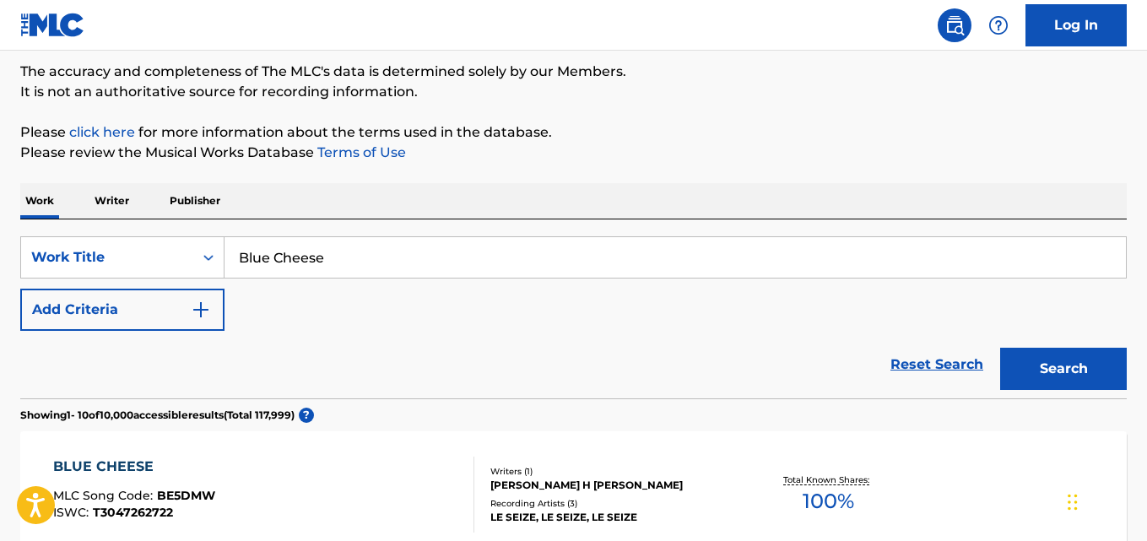
click at [542, 380] on div "Reset Search Search" at bounding box center [573, 365] width 1107 height 68
click at [204, 301] on img "Search Form" at bounding box center [201, 310] width 20 height 20
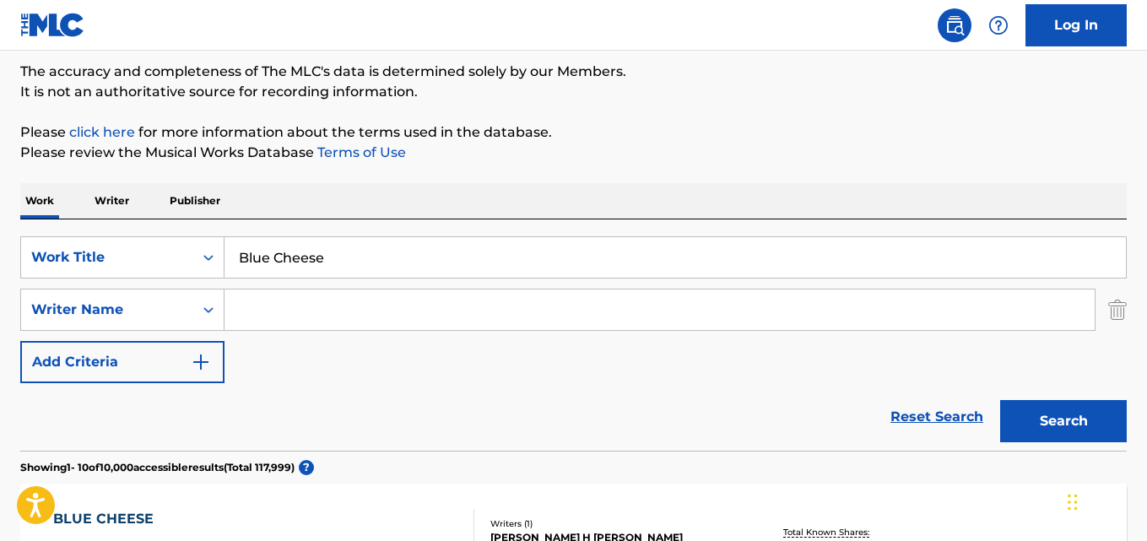
click at [290, 303] on input "Search Form" at bounding box center [660, 310] width 871 height 41
paste input "[PERSON_NAME]"
type input "[PERSON_NAME]"
click at [1001, 400] on button "Search" at bounding box center [1064, 421] width 127 height 42
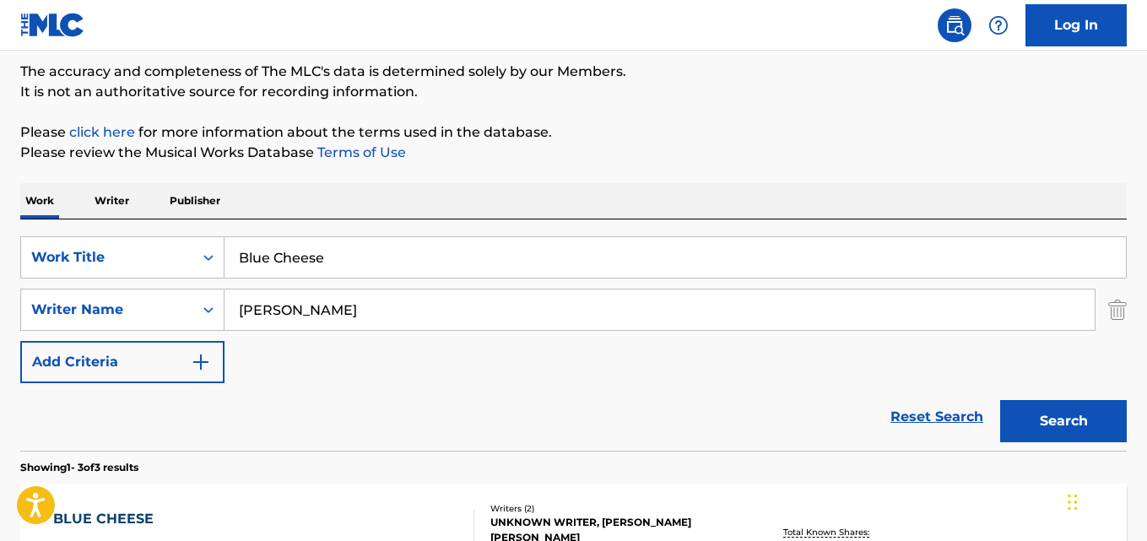
click at [449, 192] on div "Work Writer Publisher" at bounding box center [573, 200] width 1107 height 35
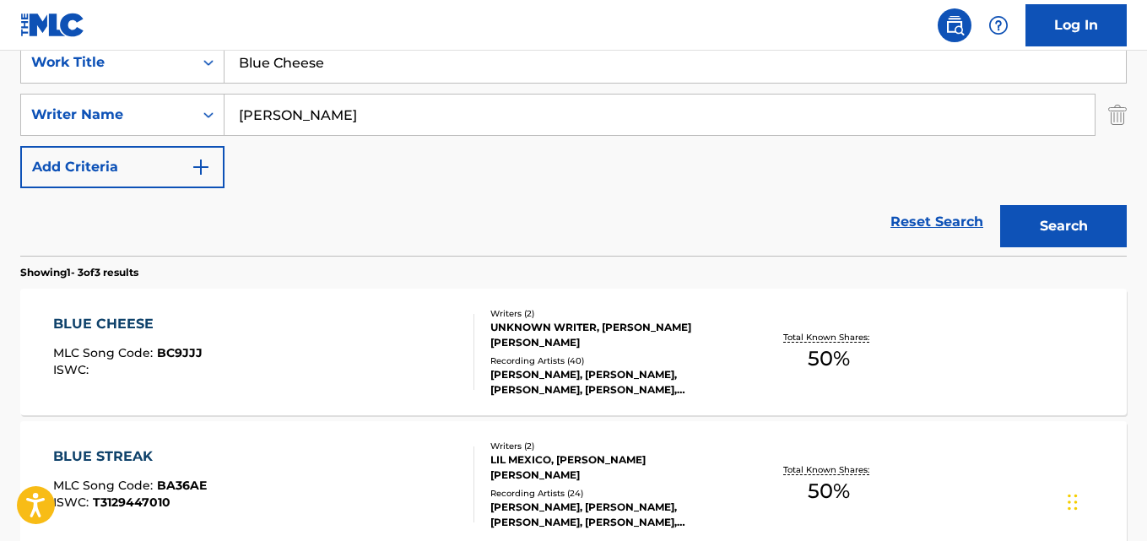
scroll to position [280, 0]
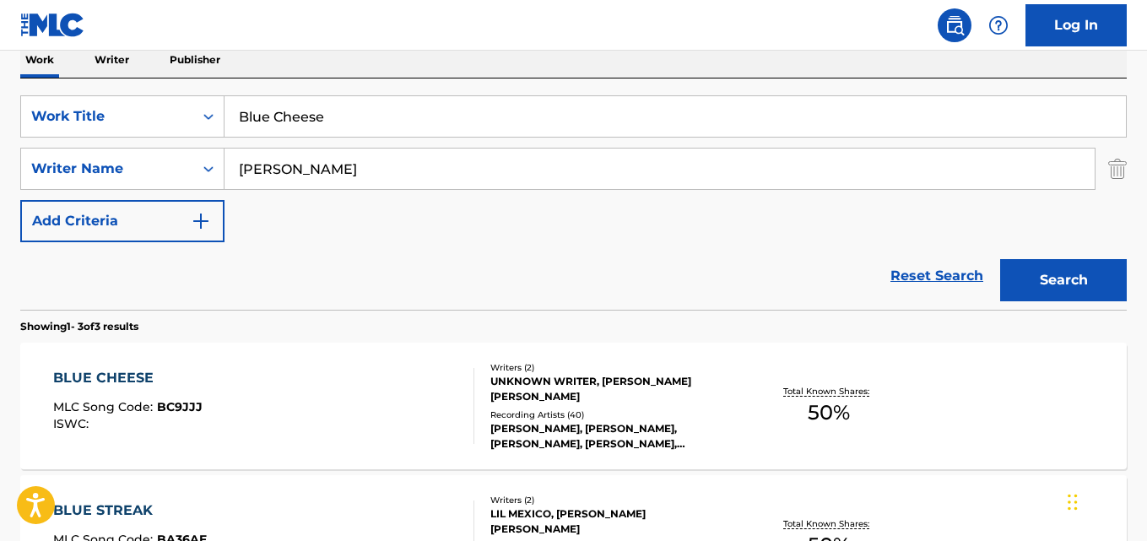
click at [130, 378] on div "BLUE CHEESE" at bounding box center [127, 378] width 149 height 20
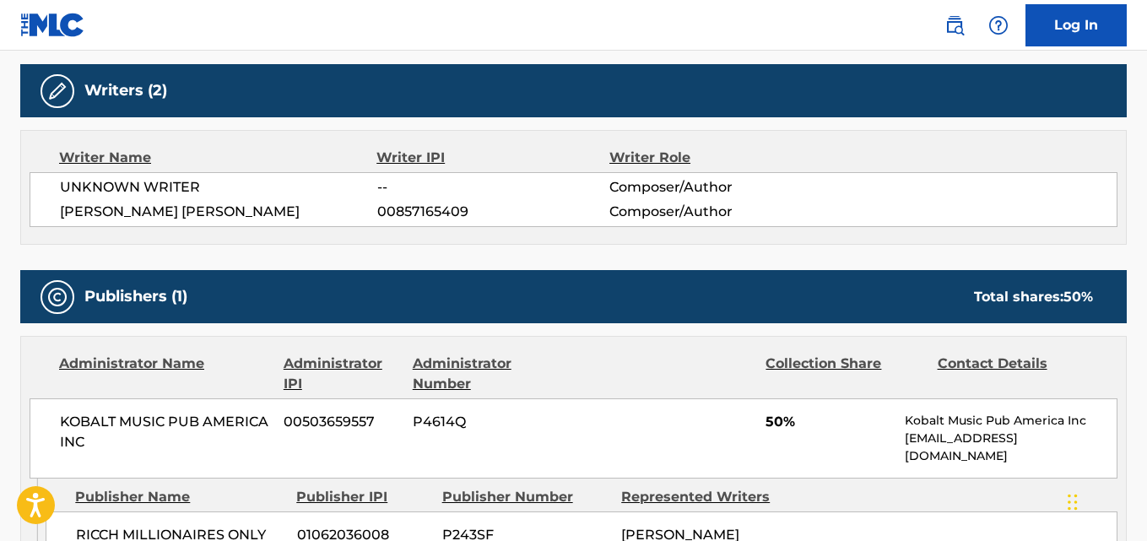
scroll to position [703, 0]
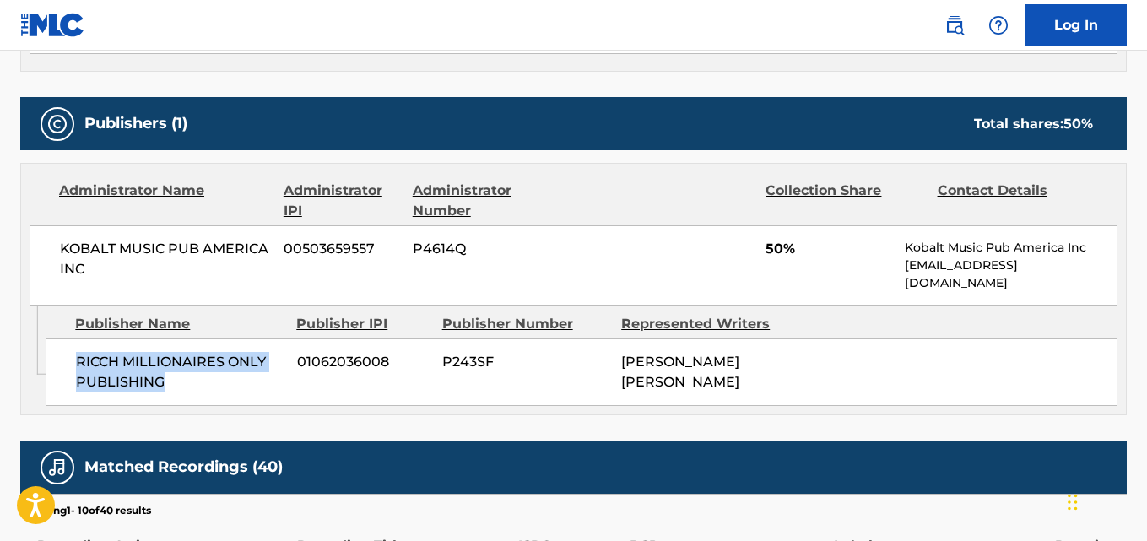
drag, startPoint x: 76, startPoint y: 361, endPoint x: 214, endPoint y: 390, distance: 140.8
click at [214, 390] on span "RICCH MILLIONAIRES ONLY PUBLISHING" at bounding box center [180, 372] width 209 height 41
copy span "RICCH MILLIONAIRES ONLY PUBLISHING"
click at [611, 66] on div "Writer Name Writer IPI Writer Role UNKNOWN WRITER -- Composer/Author [PERSON_NA…" at bounding box center [573, 14] width 1107 height 115
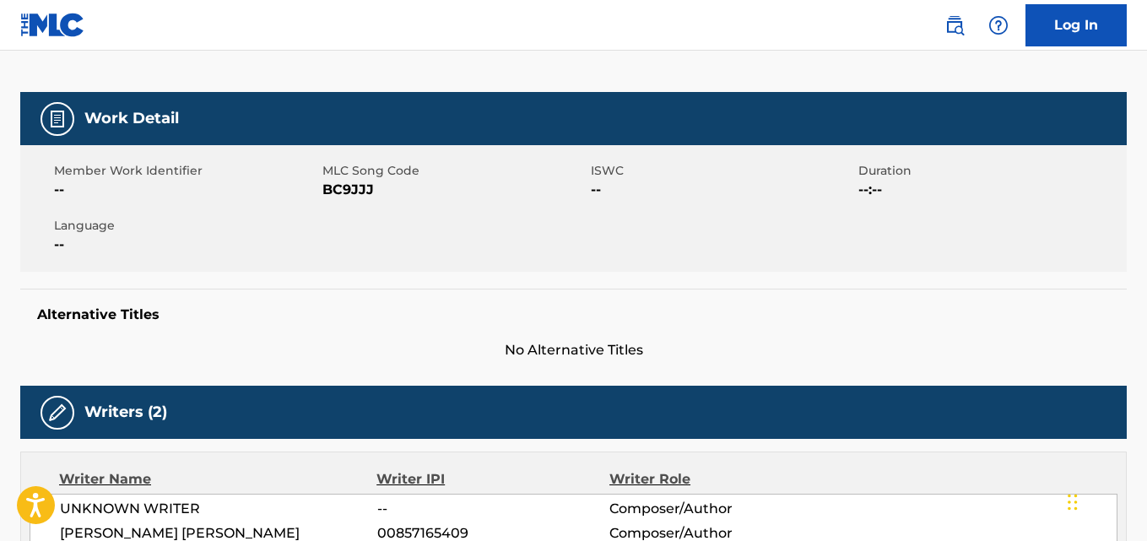
scroll to position [0, 0]
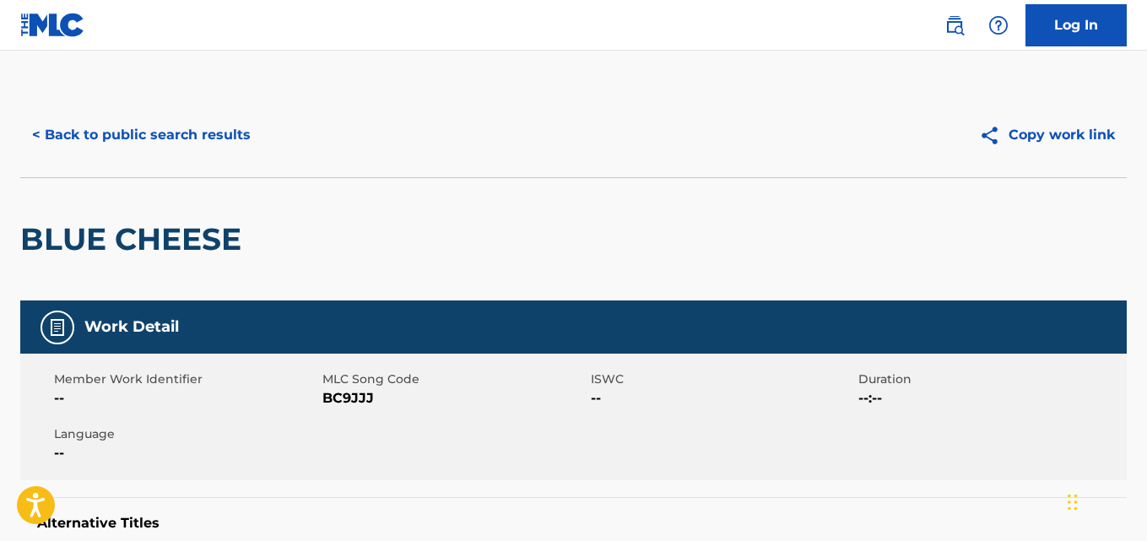
click at [216, 117] on button "< Back to public search results" at bounding box center [141, 135] width 242 height 42
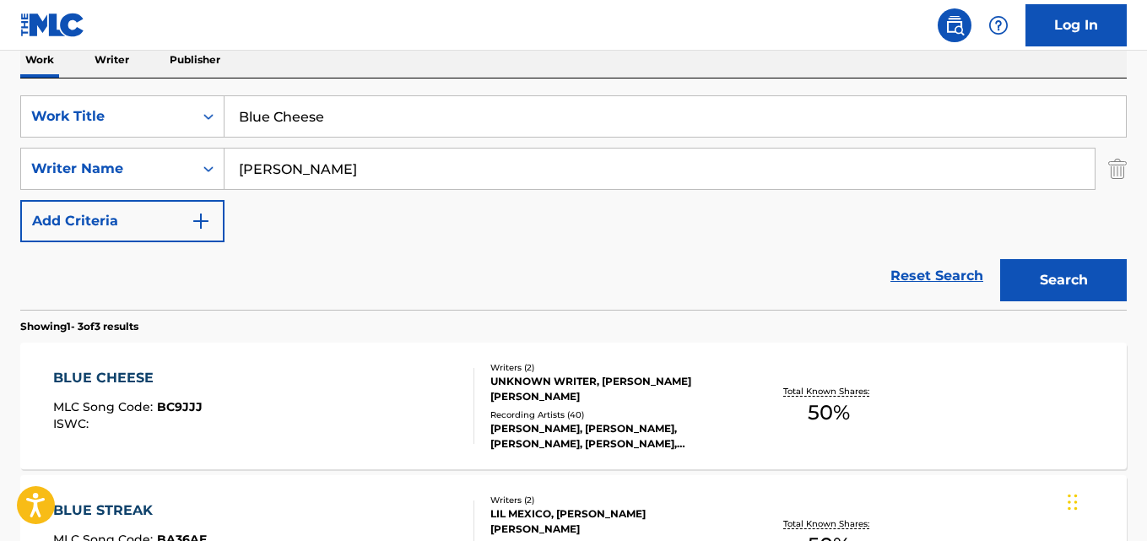
click at [904, 274] on link "Reset Search" at bounding box center [937, 276] width 110 height 37
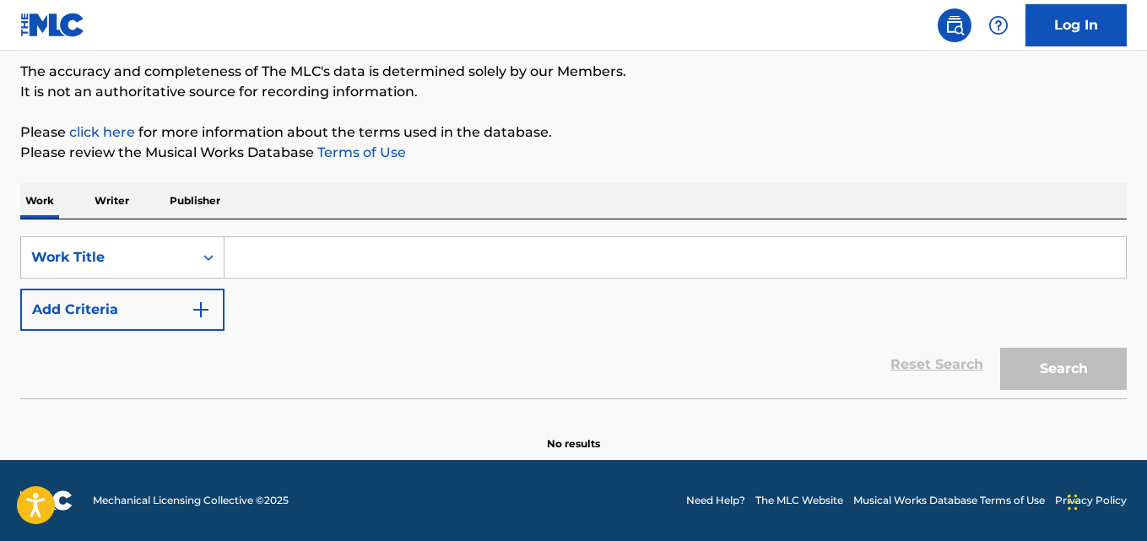
scroll to position [139, 0]
click at [435, 301] on div "SearchWithCriteria667ddde7-831b-41e9-85ba-af2766b7c45c Work Title Add Criteria" at bounding box center [573, 283] width 1107 height 95
